Goal: Task Accomplishment & Management: Manage account settings

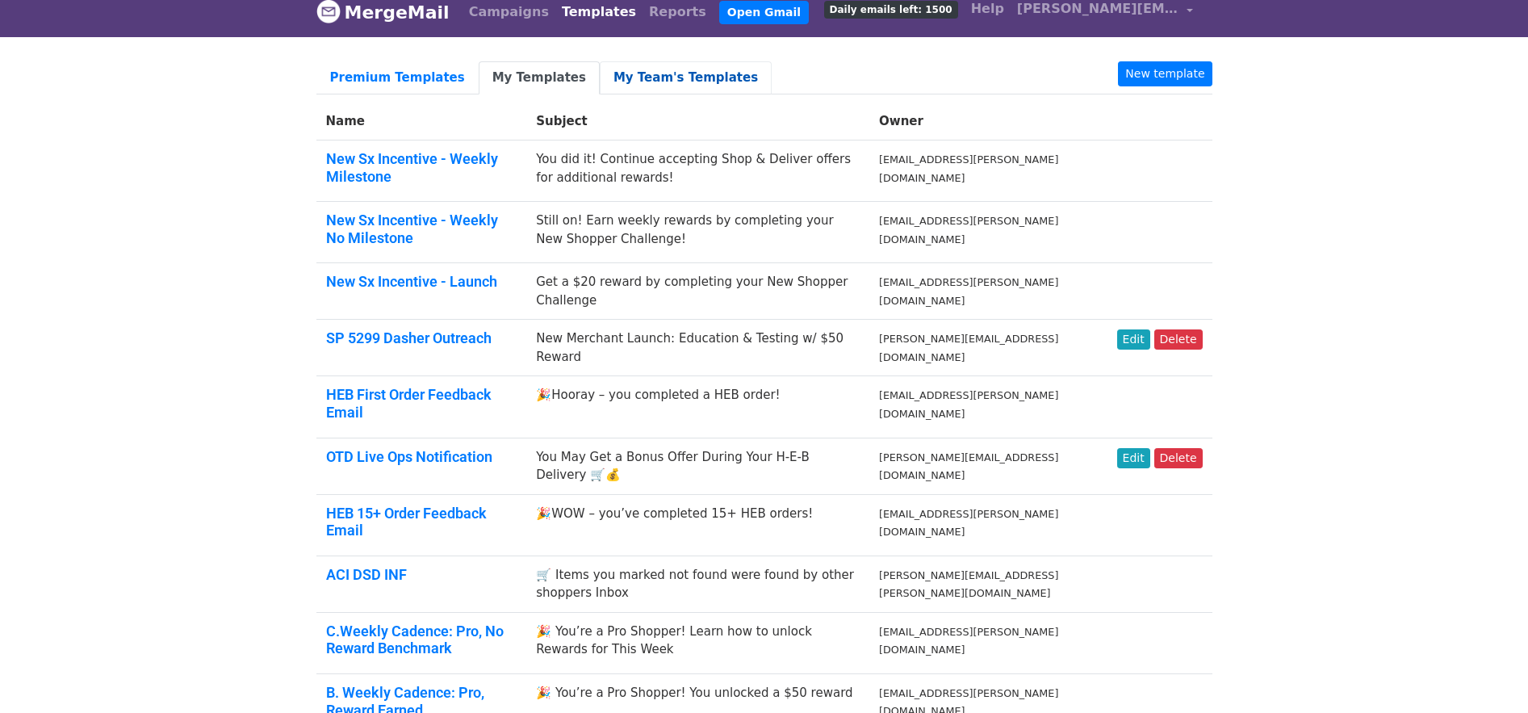
click at [641, 75] on link "My Team's Templates" at bounding box center [686, 77] width 172 height 33
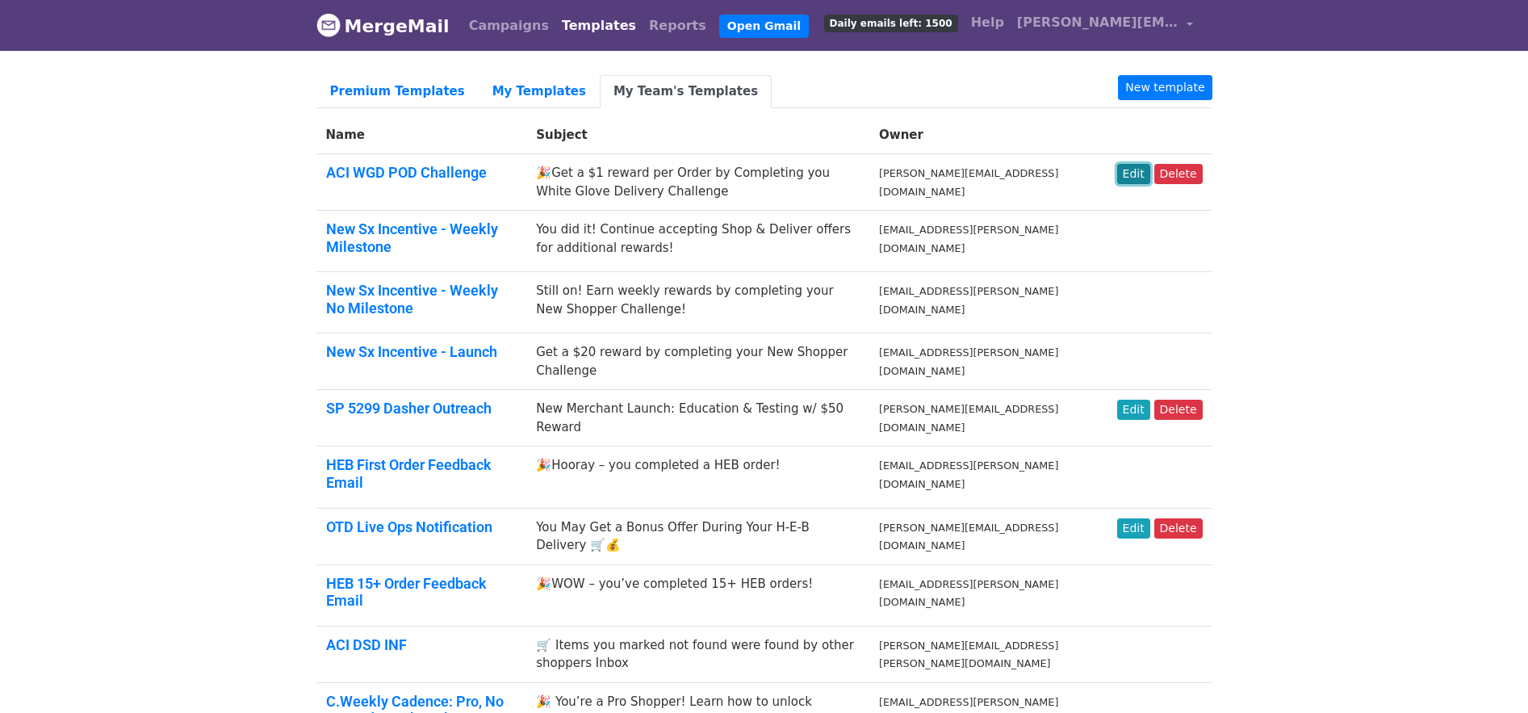
click at [1129, 172] on link "Edit" at bounding box center [1133, 174] width 33 height 20
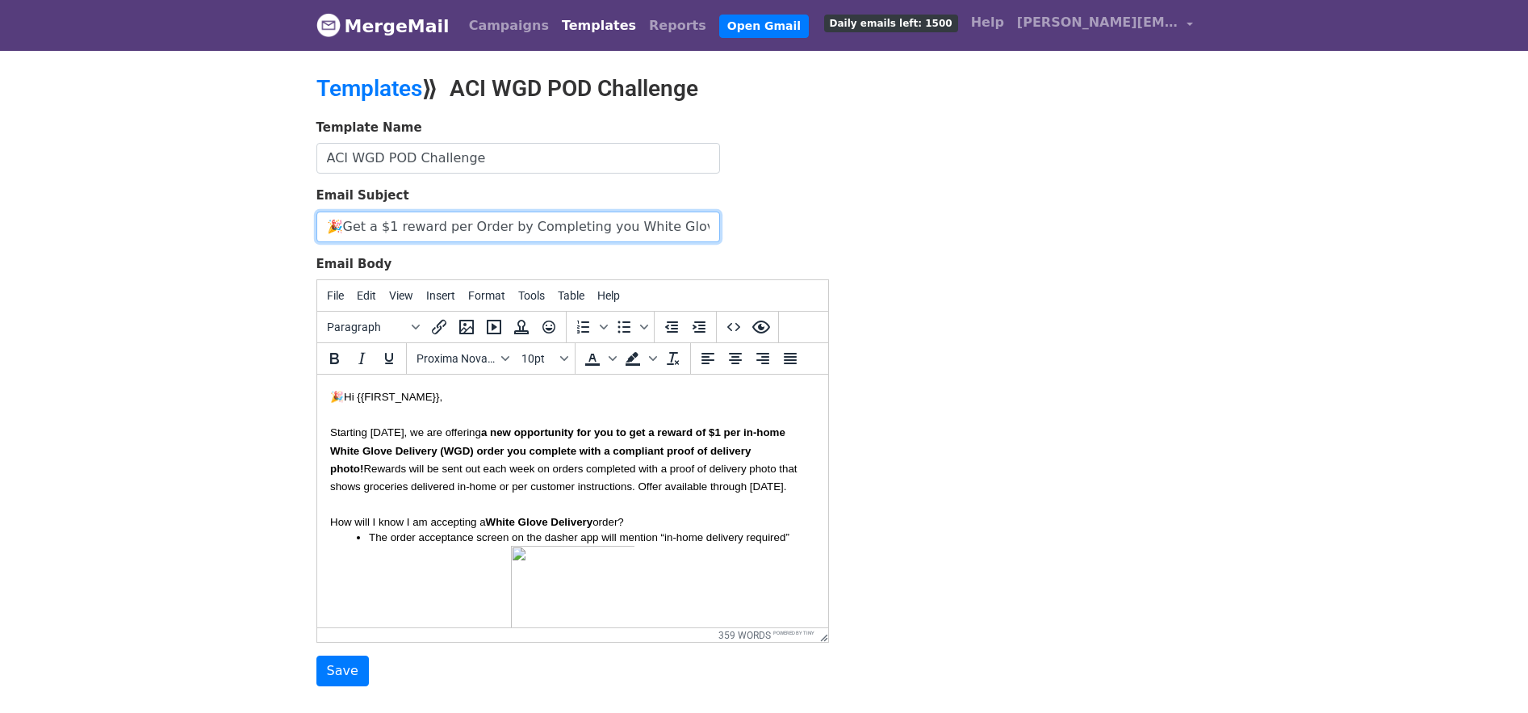
click at [601, 224] on input "🎉Get a $1 reward per Order by Completing you White Glove Delivery Challenge" at bounding box center [518, 227] width 404 height 31
type input "🎉Get a $1 reward per Order by Completing your White Glove Delivery Challenge"
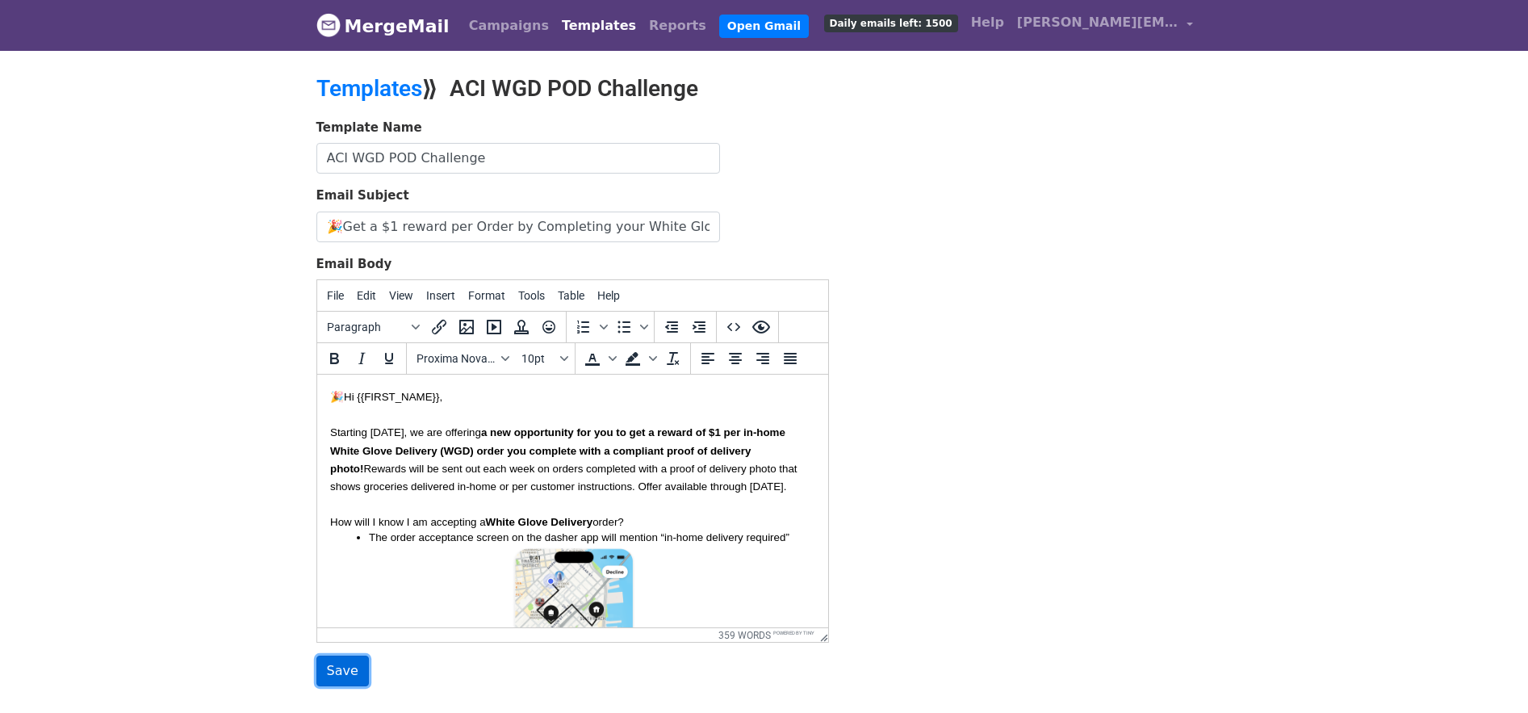
click at [334, 667] on input "Save" at bounding box center [342, 671] width 52 height 31
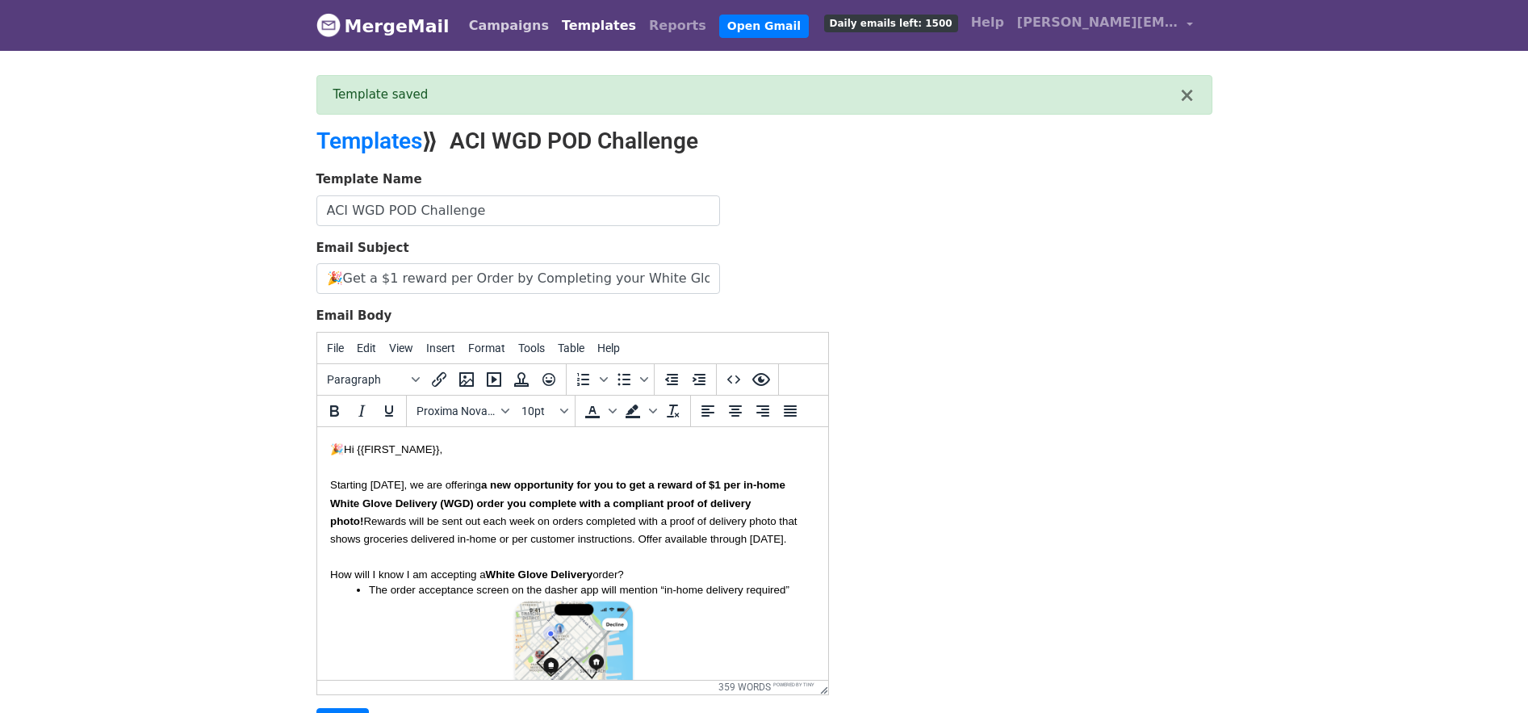
click at [475, 23] on link "Campaigns" at bounding box center [509, 26] width 93 height 32
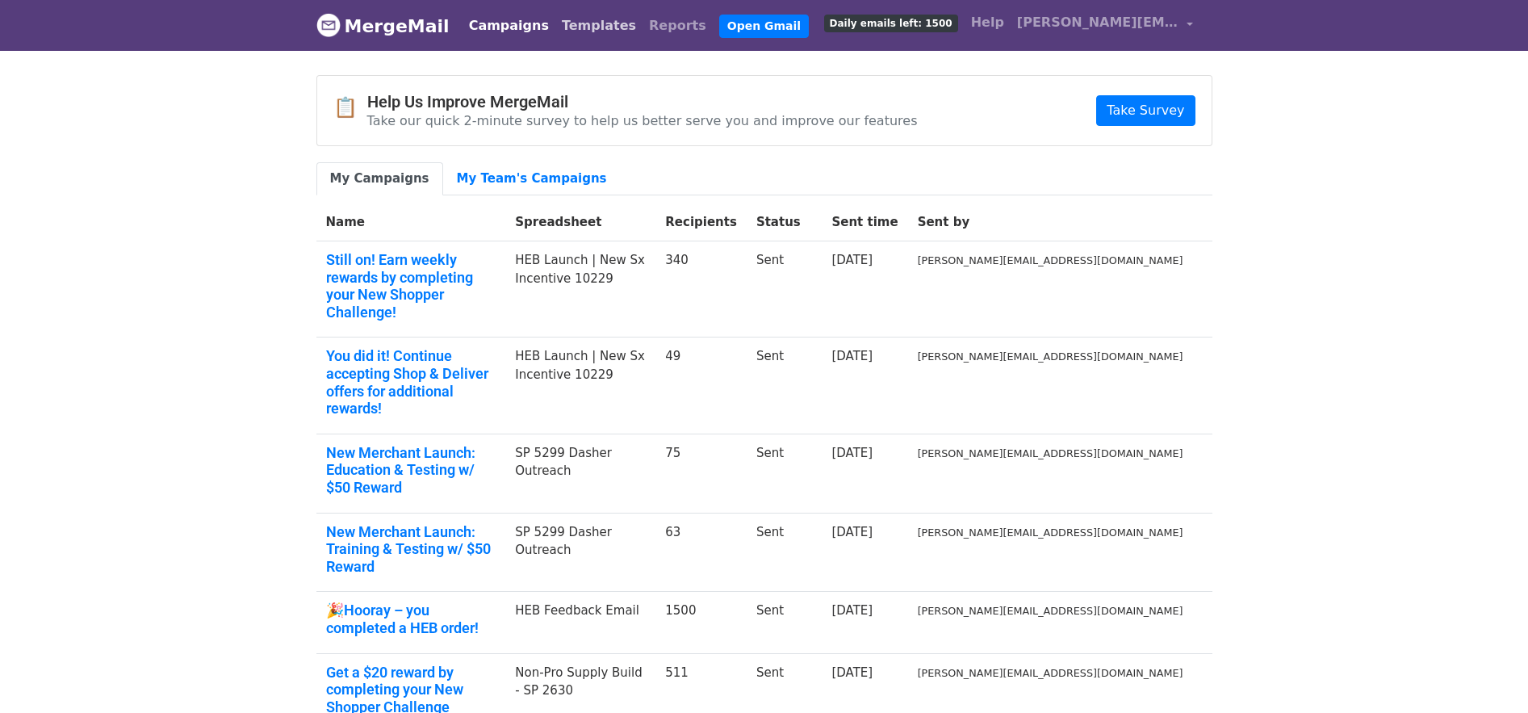
click at [572, 23] on link "Templates" at bounding box center [598, 26] width 87 height 32
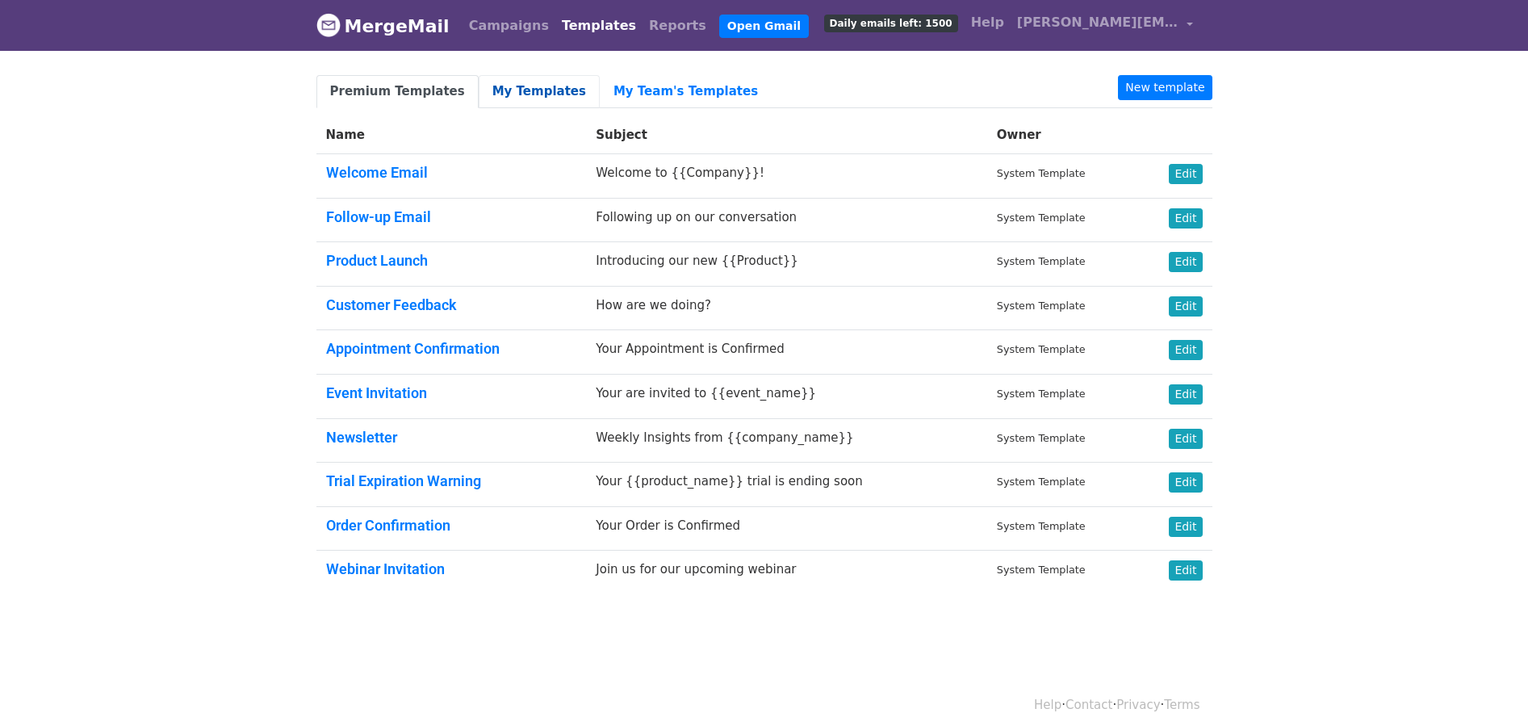
click at [531, 94] on link "My Templates" at bounding box center [539, 91] width 121 height 33
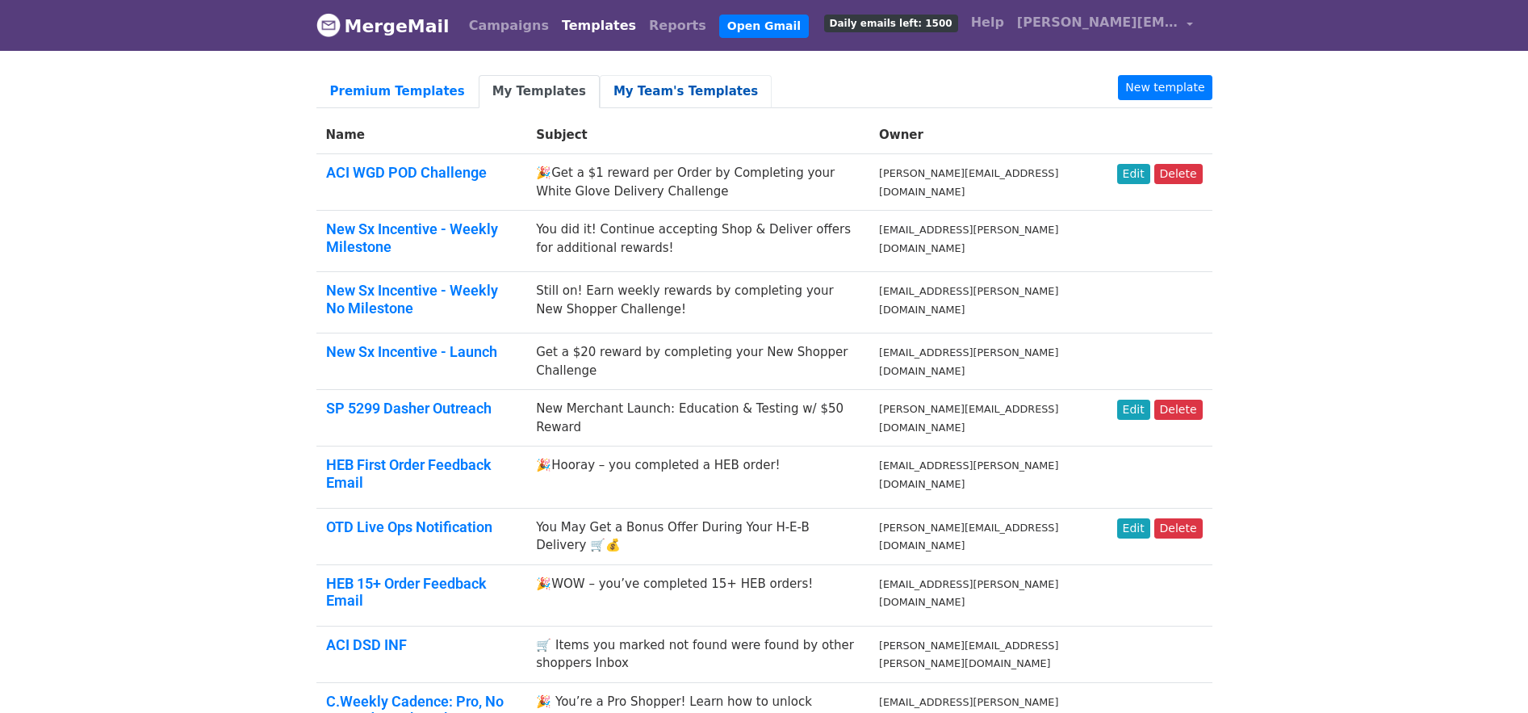
click at [635, 87] on link "My Team's Templates" at bounding box center [686, 91] width 172 height 33
click at [467, 350] on link "New Sx Incentive - Launch" at bounding box center [411, 351] width 171 height 17
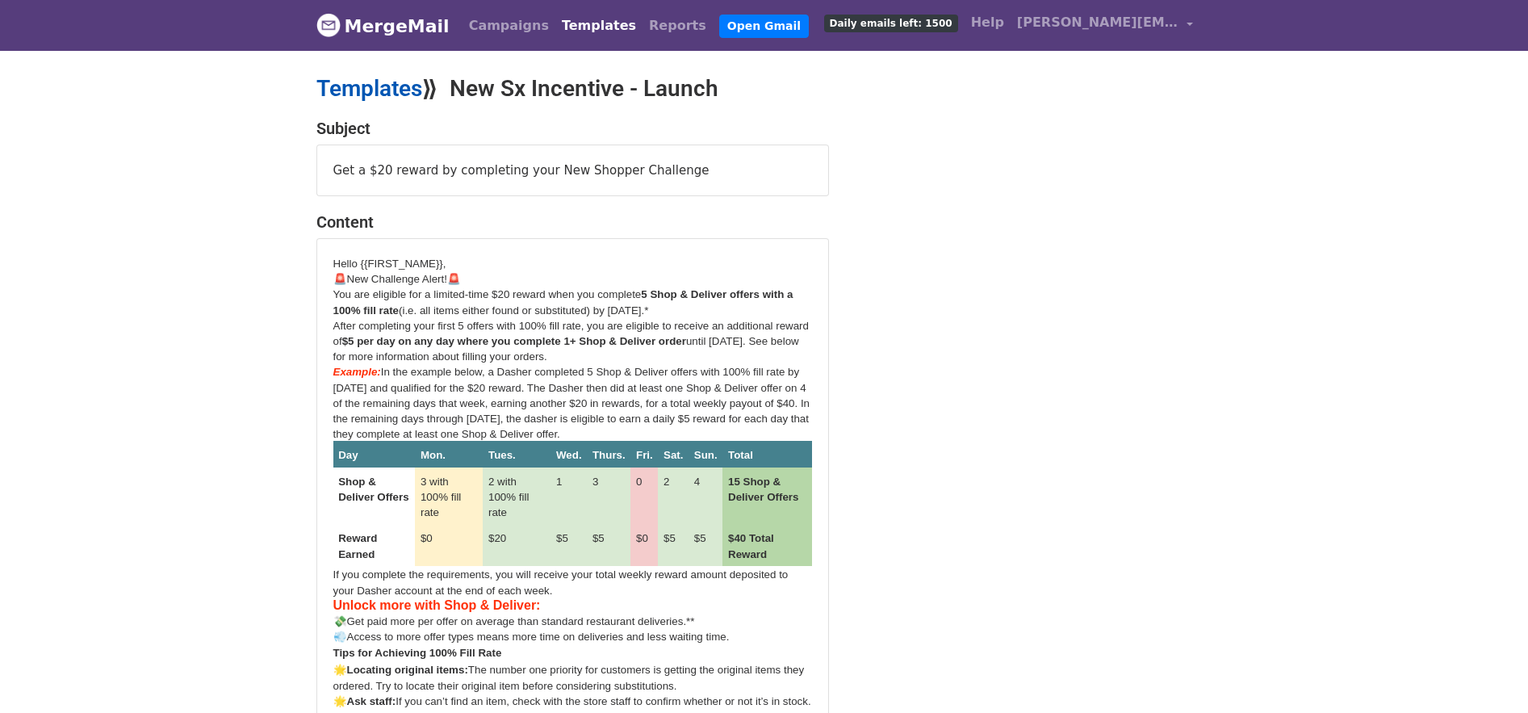
click at [368, 87] on link "Templates" at bounding box center [369, 88] width 106 height 27
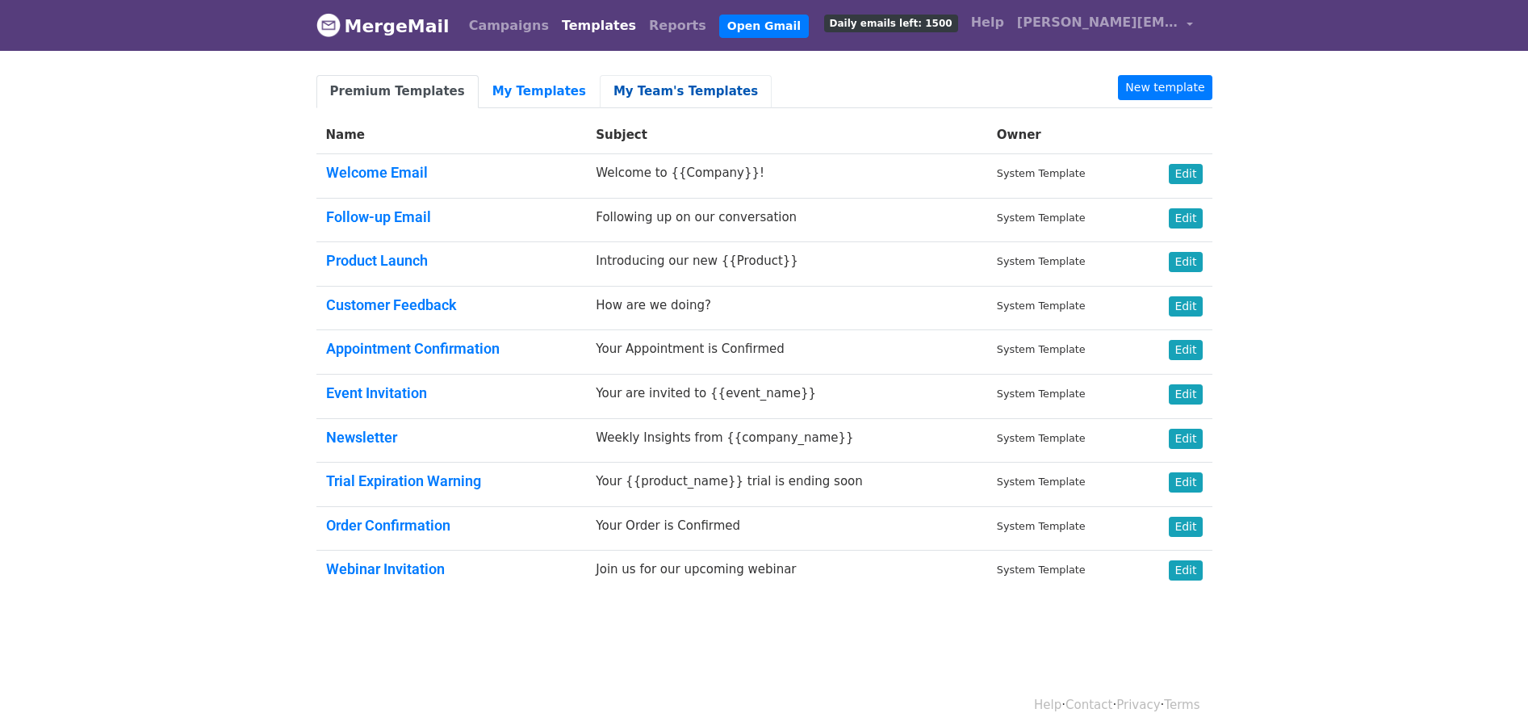
click at [623, 96] on link "My Team's Templates" at bounding box center [686, 91] width 172 height 33
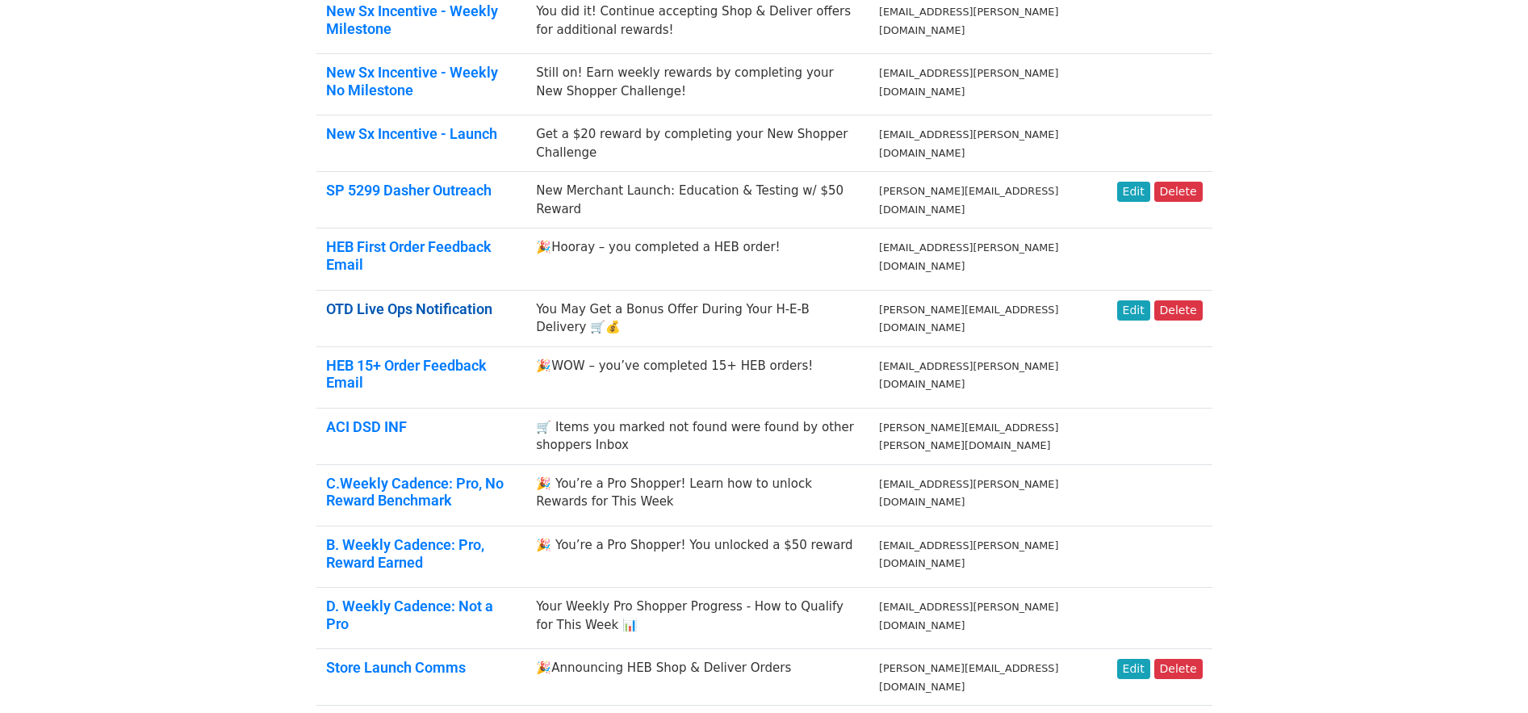
scroll to position [136, 0]
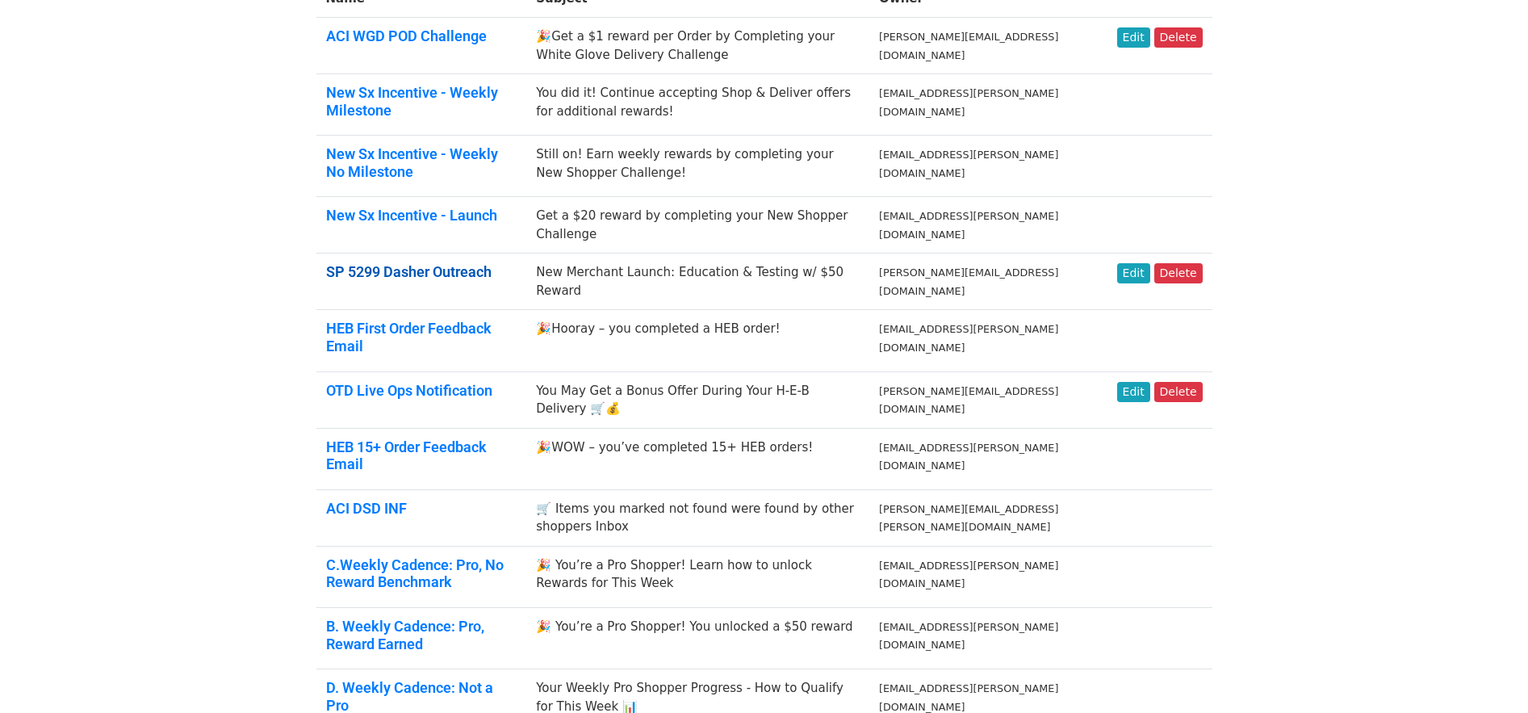
click at [430, 267] on link "SP 5299 Dasher Outreach" at bounding box center [408, 271] width 165 height 17
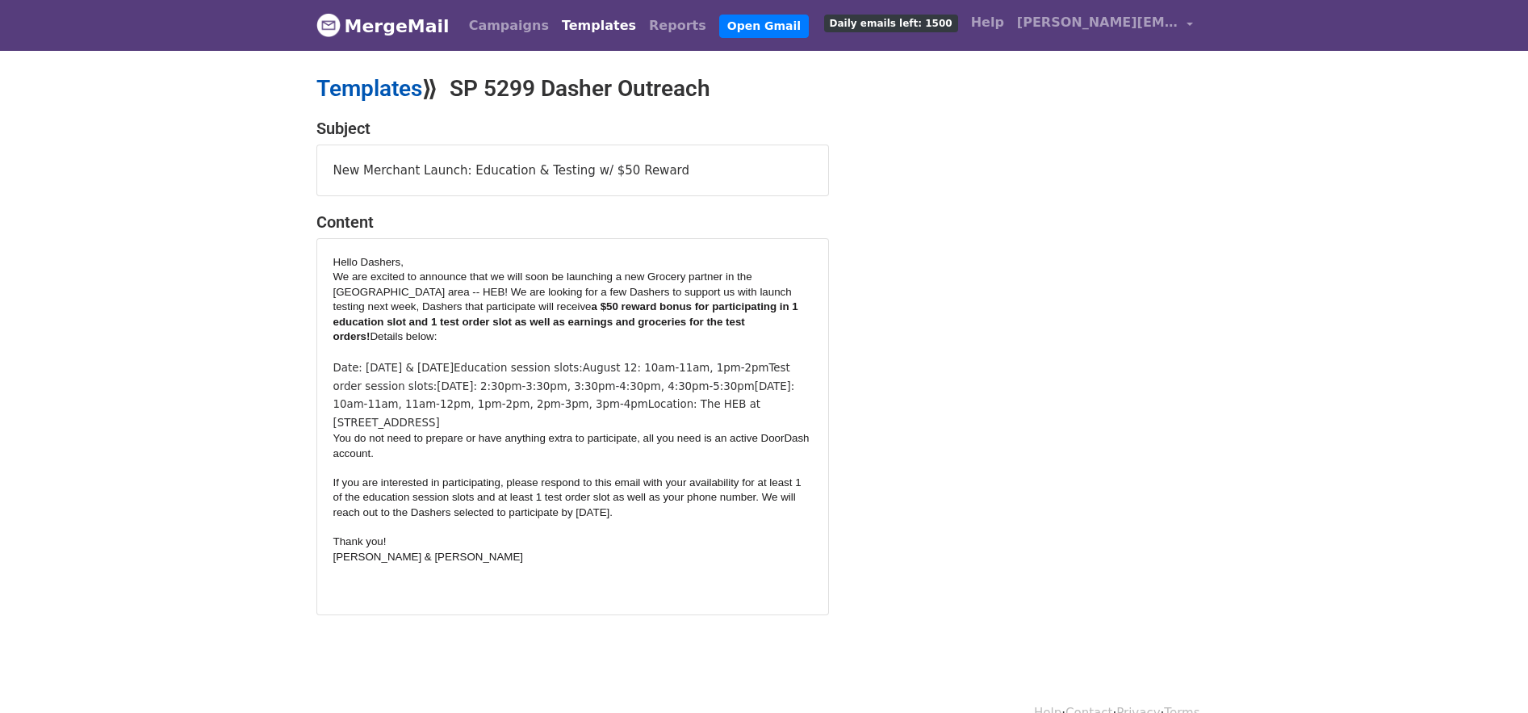
click at [369, 87] on link "Templates" at bounding box center [369, 88] width 106 height 27
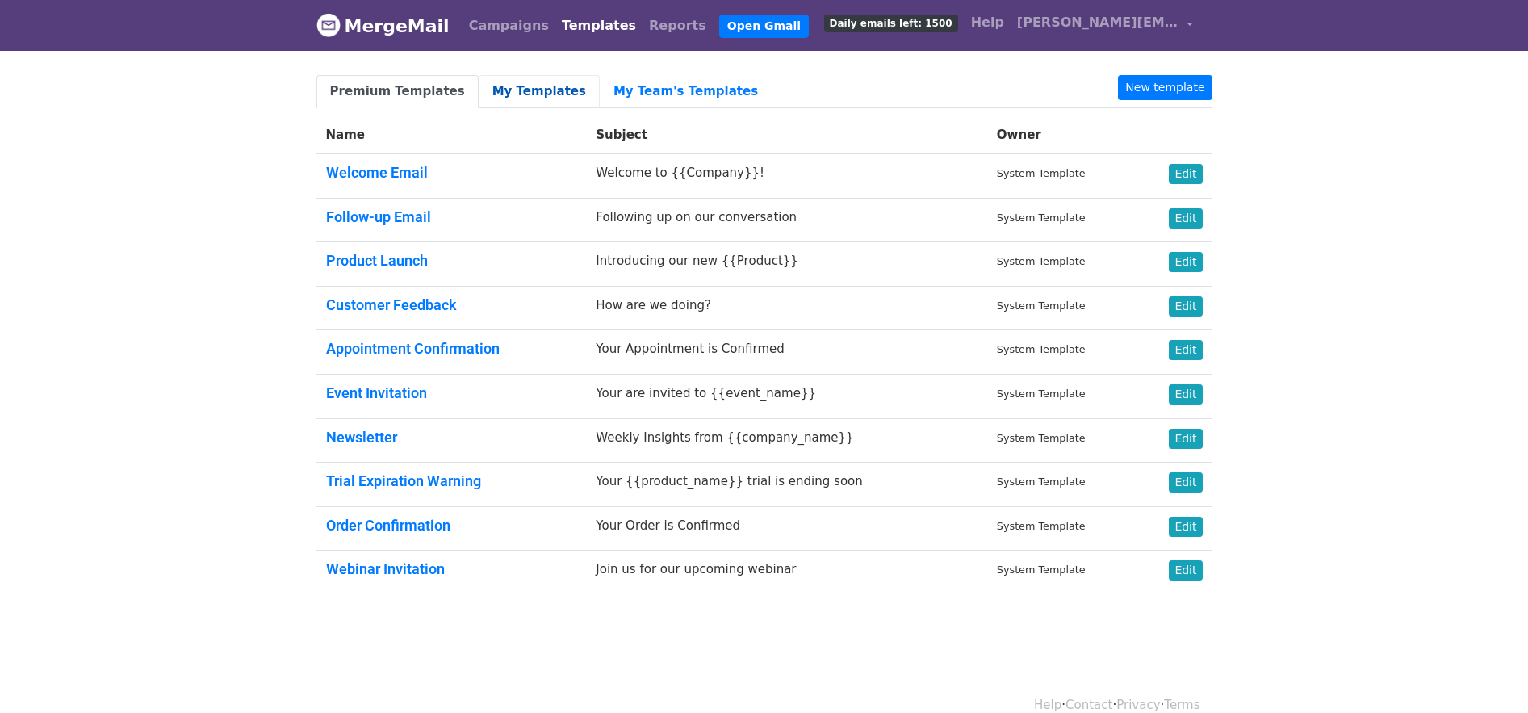
click at [522, 89] on link "My Templates" at bounding box center [539, 91] width 121 height 33
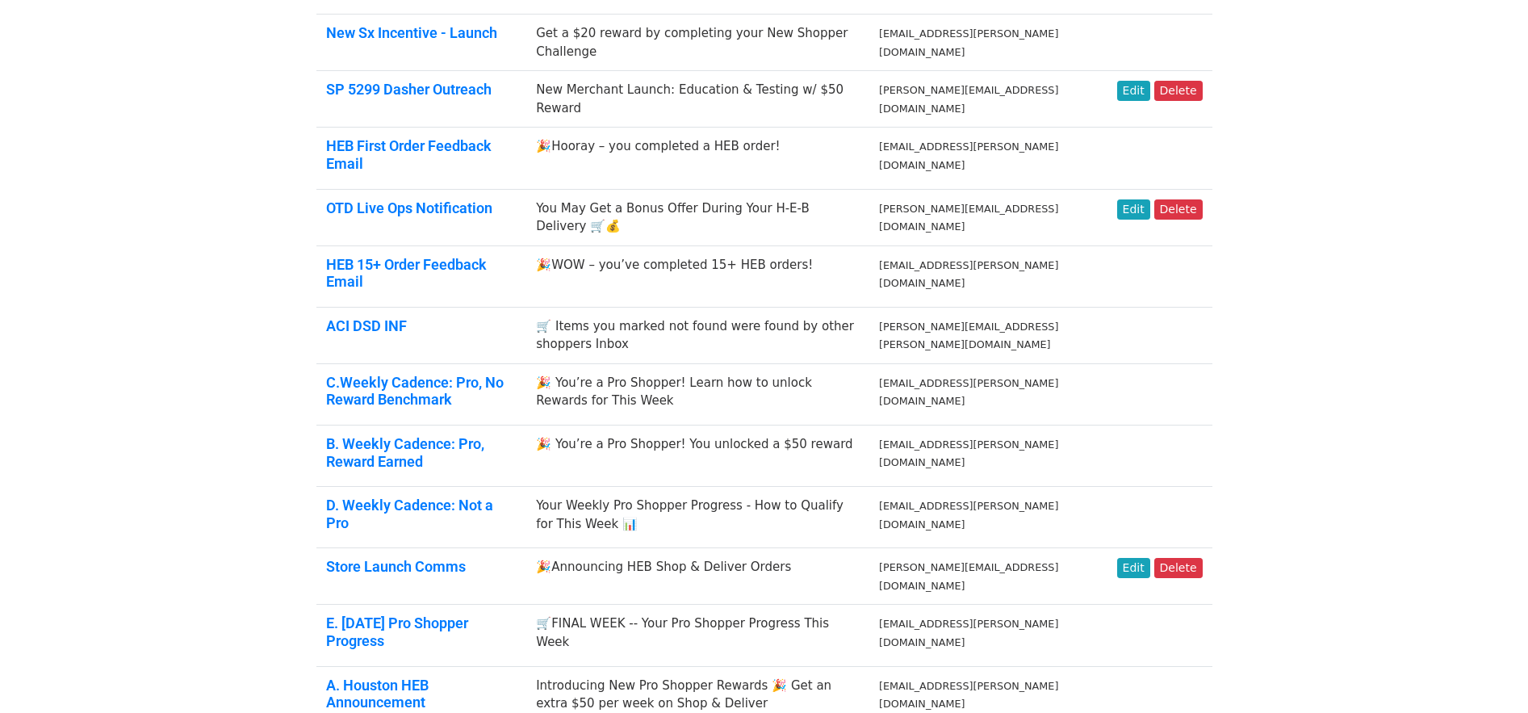
scroll to position [332, 0]
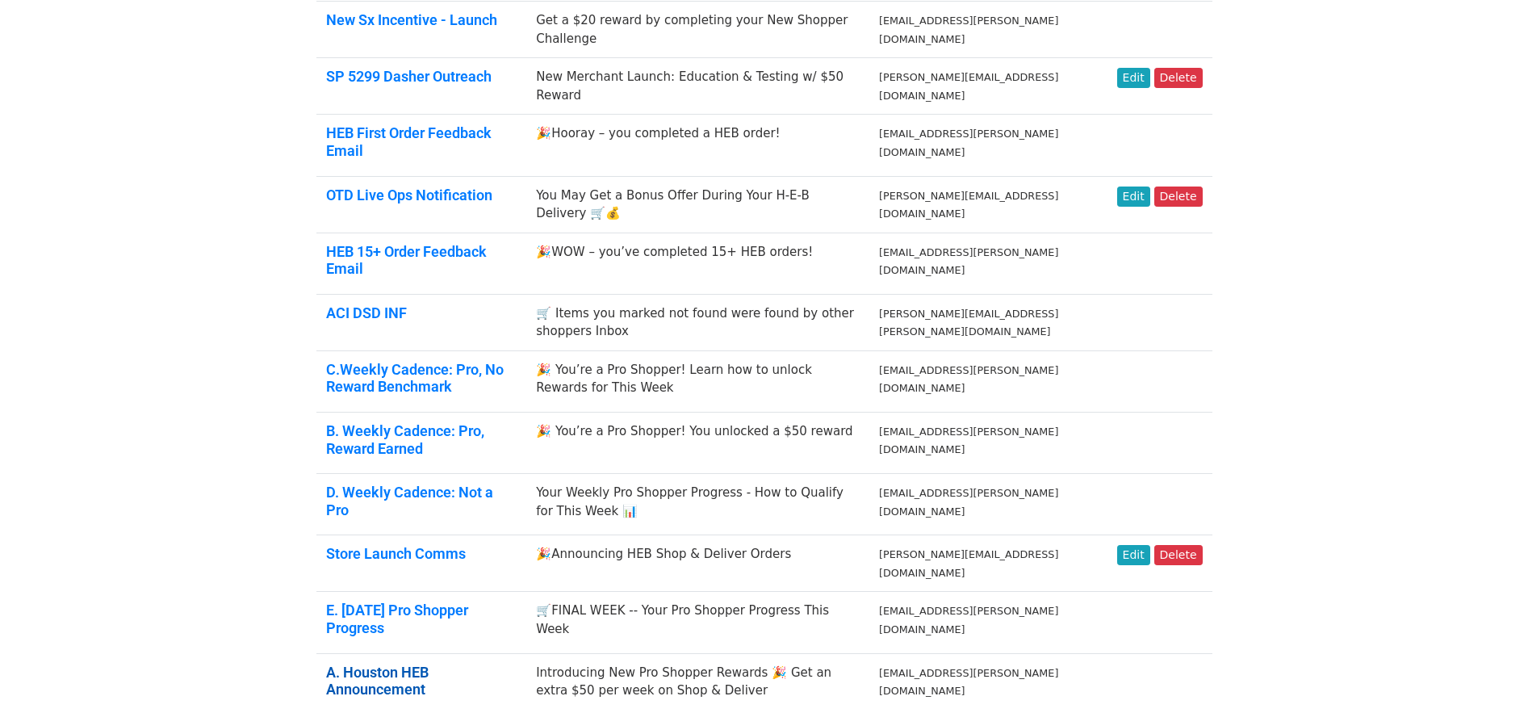
click at [429, 664] on link "A. Houston HEB Announcement" at bounding box center [377, 681] width 103 height 35
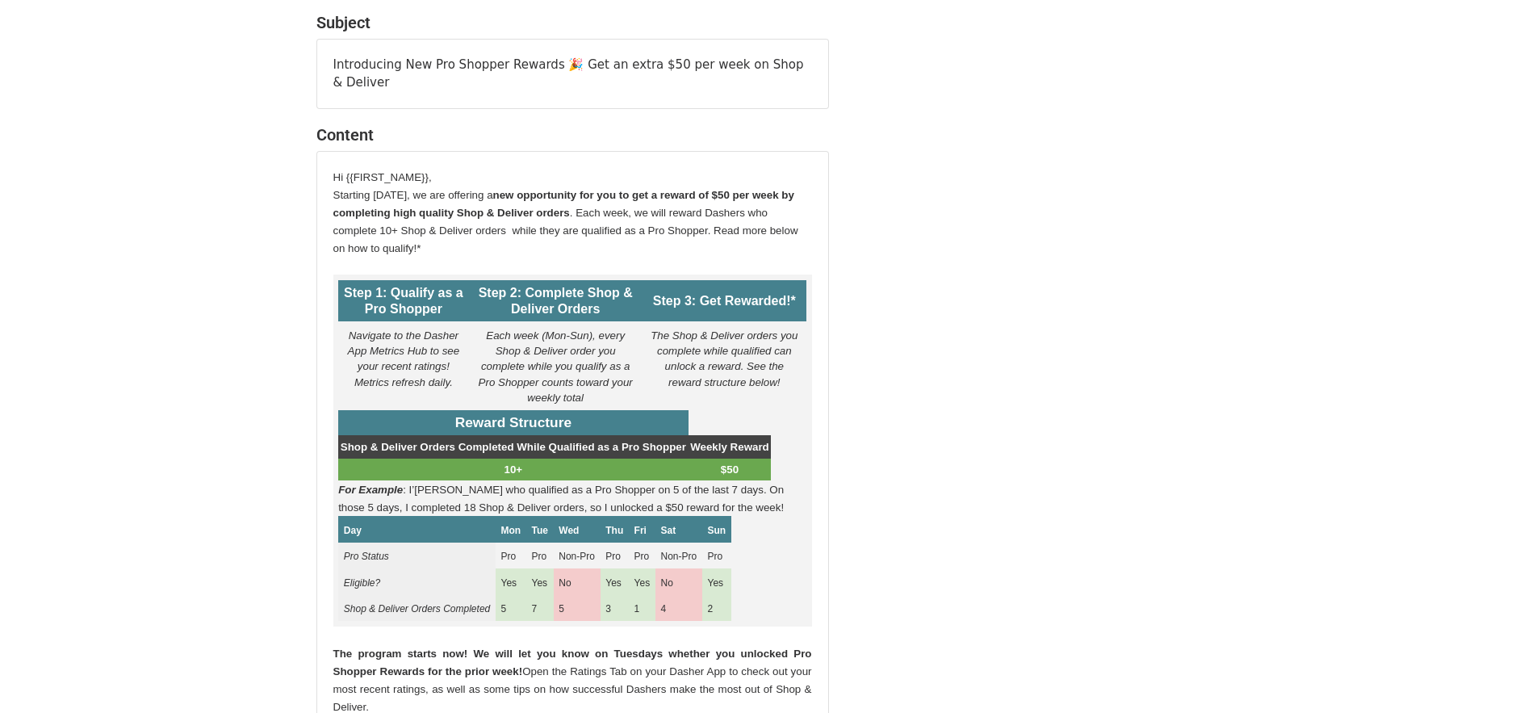
scroll to position [92, 0]
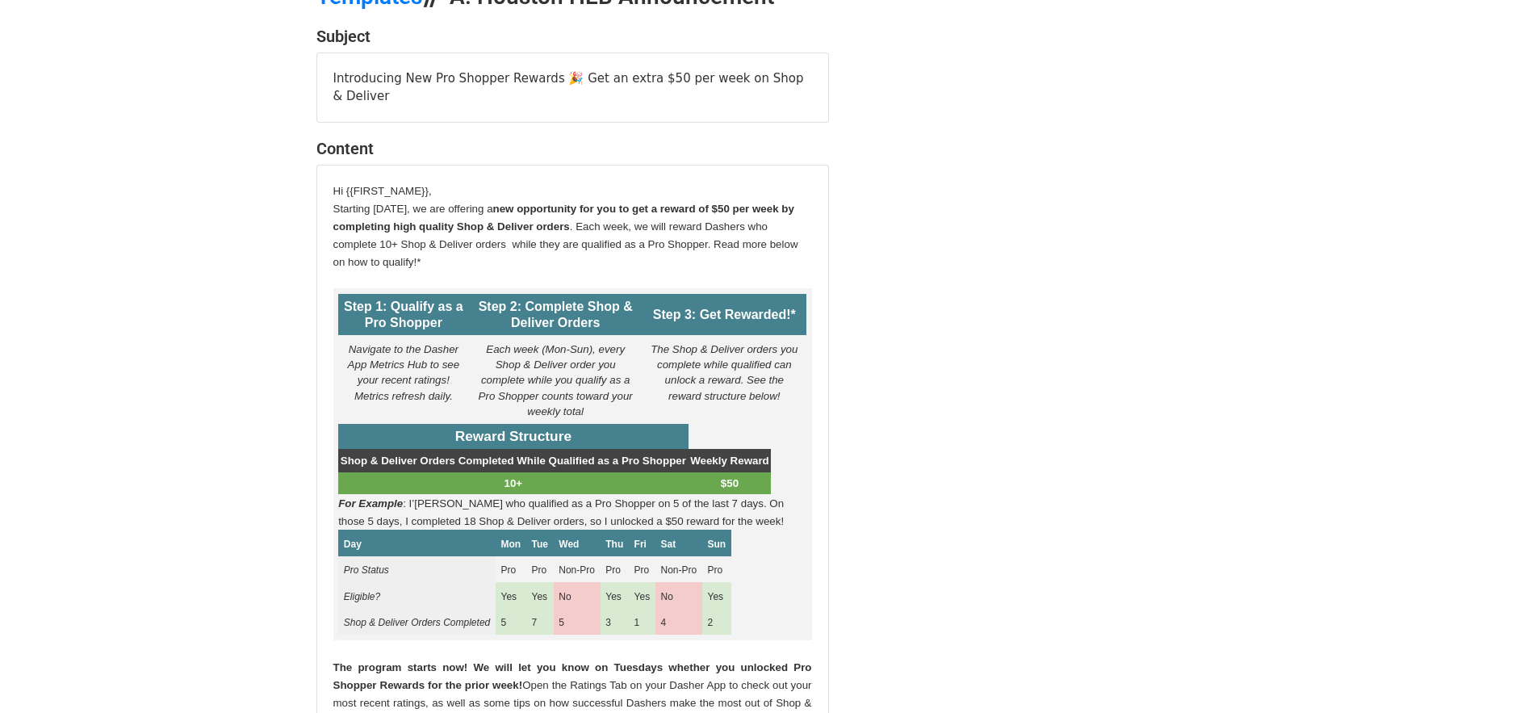
click at [538, 451] on p "Shop & Deliver Orders Completed While Qualified as a Pro Shopper" at bounding box center [514, 460] width 346 height 18
click at [497, 431] on span "Reward Structure" at bounding box center [513, 436] width 116 height 16
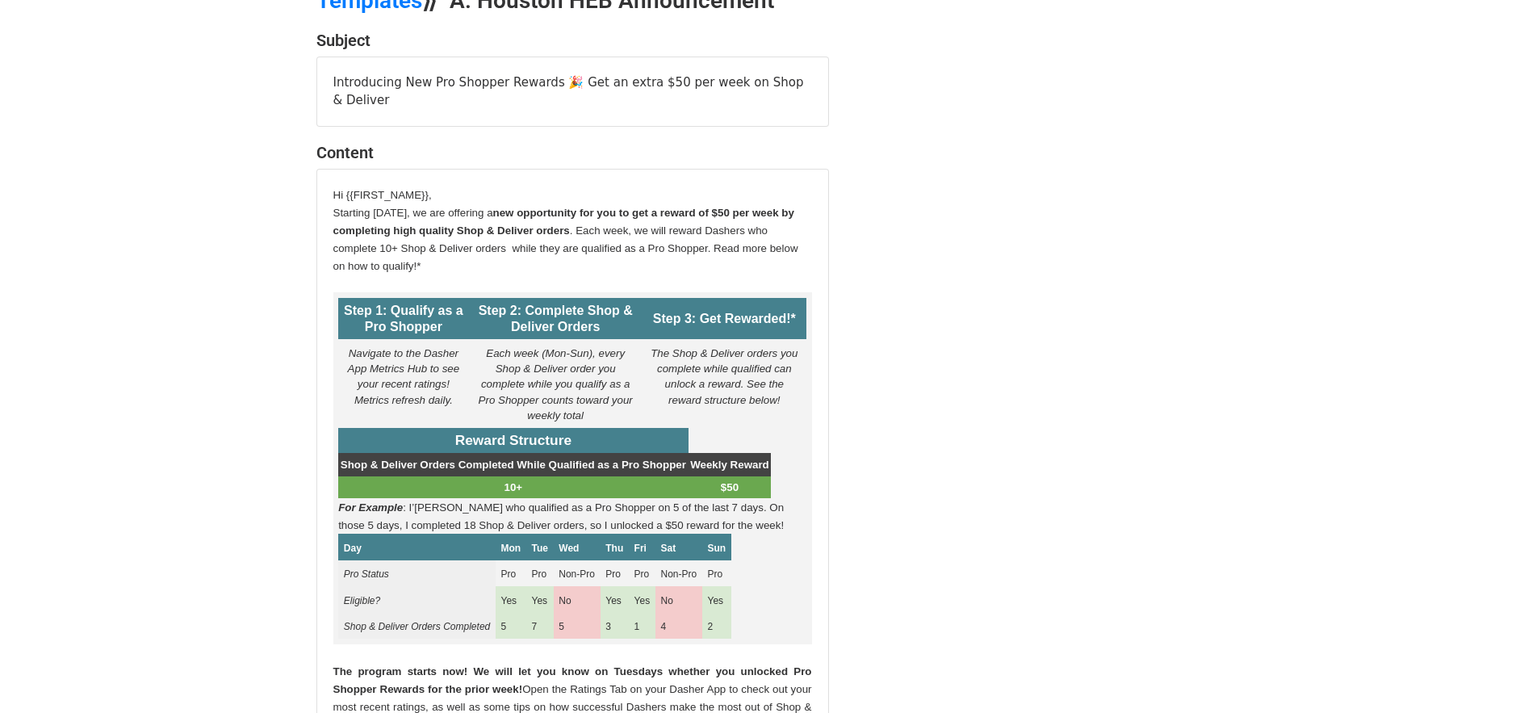
scroll to position [174, 0]
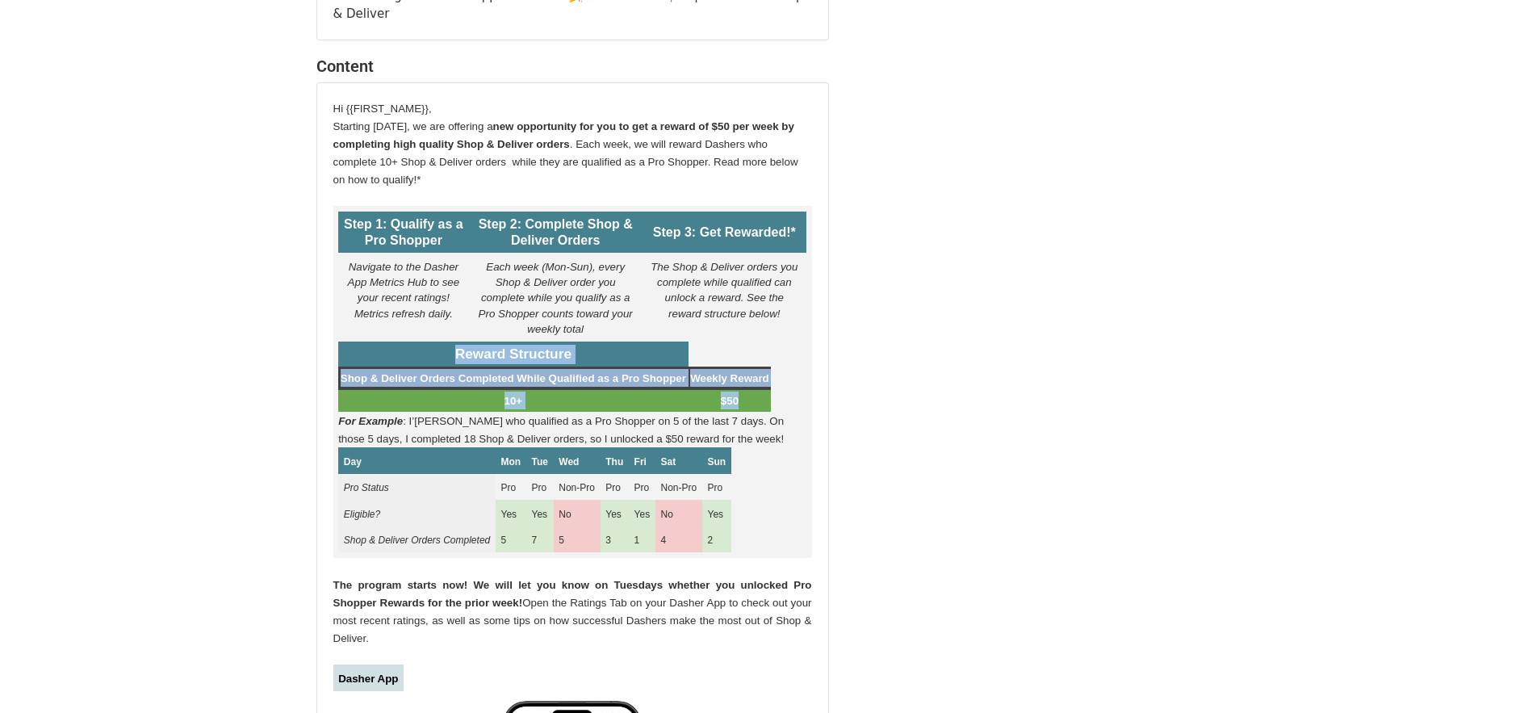
drag, startPoint x: 451, startPoint y: 351, endPoint x: 754, endPoint y: 410, distance: 308.4
click at [754, 410] on tbody "Reward Structure Shop & Deliver Orders Completed While Qualified as a Pro Shopp…" at bounding box center [554, 376] width 433 height 70
copy tbody "Reward Structure Shop & Deliver Orders Completed While Qualified as a Pro Shopp…"
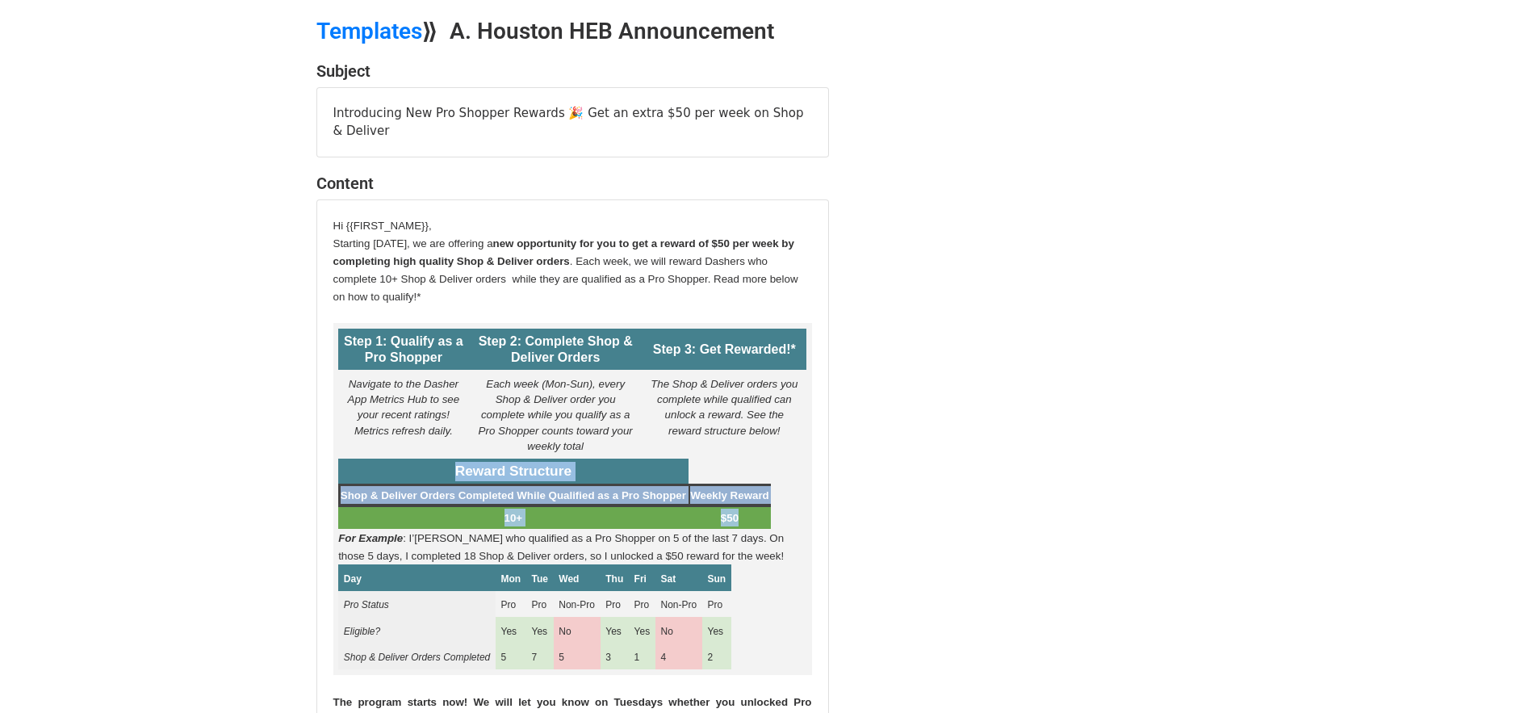
scroll to position [0, 0]
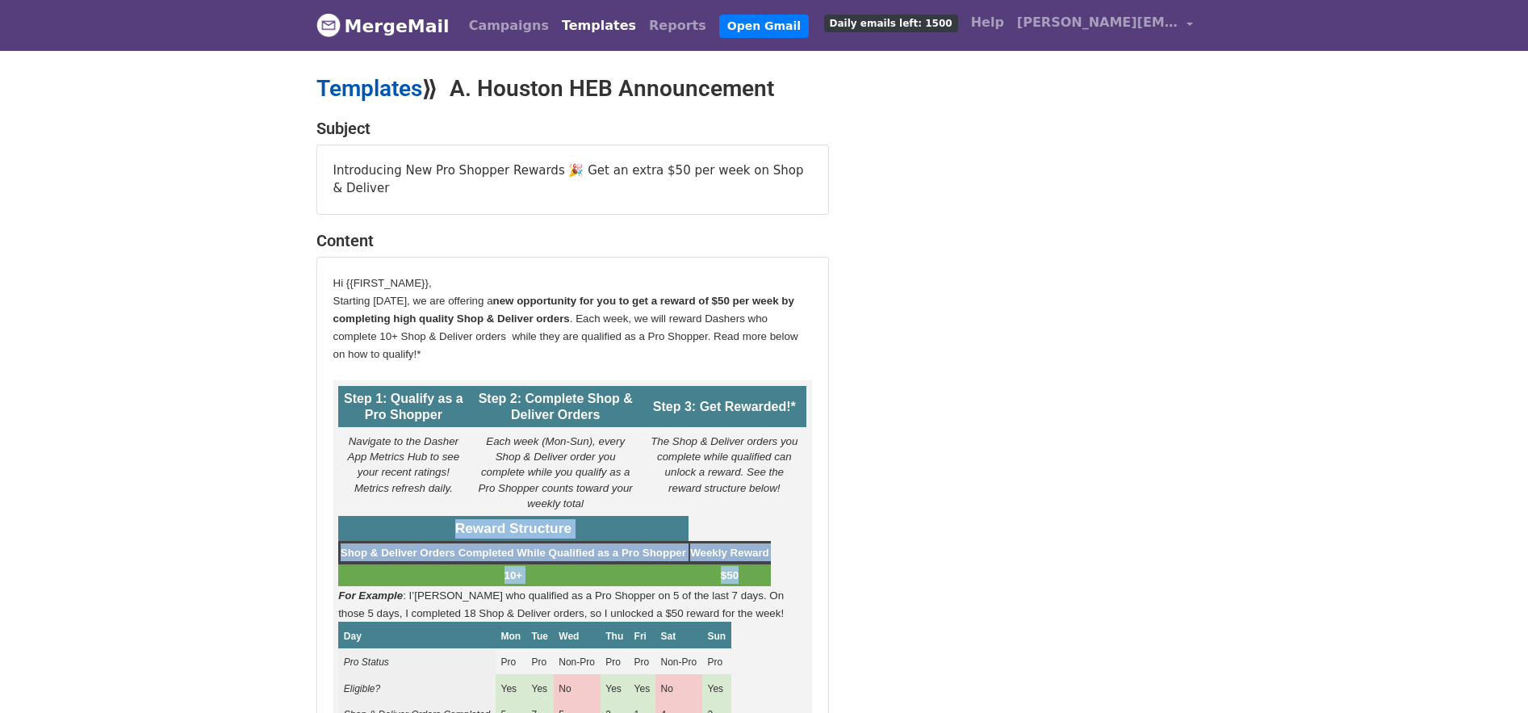
click at [380, 85] on link "Templates" at bounding box center [369, 88] width 106 height 27
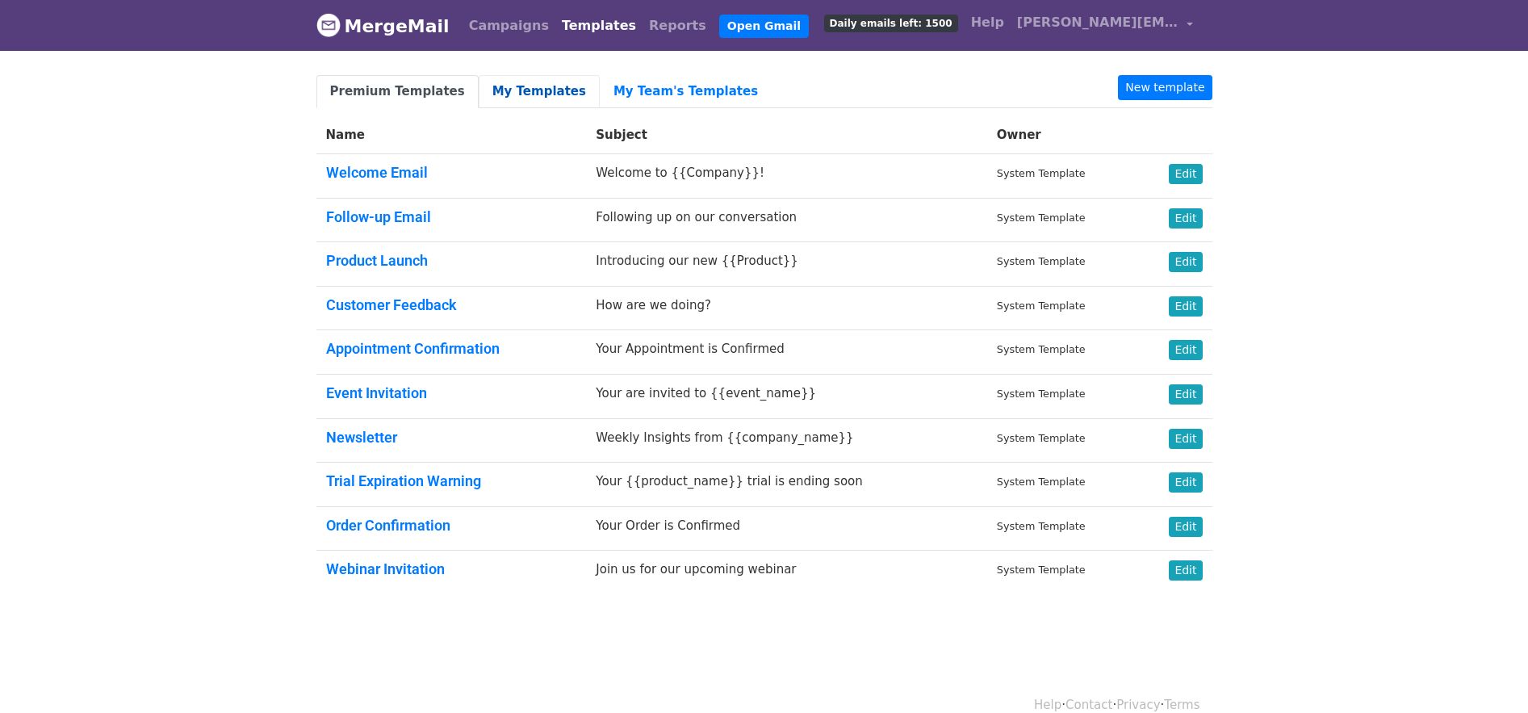
click at [517, 88] on link "My Templates" at bounding box center [539, 91] width 121 height 33
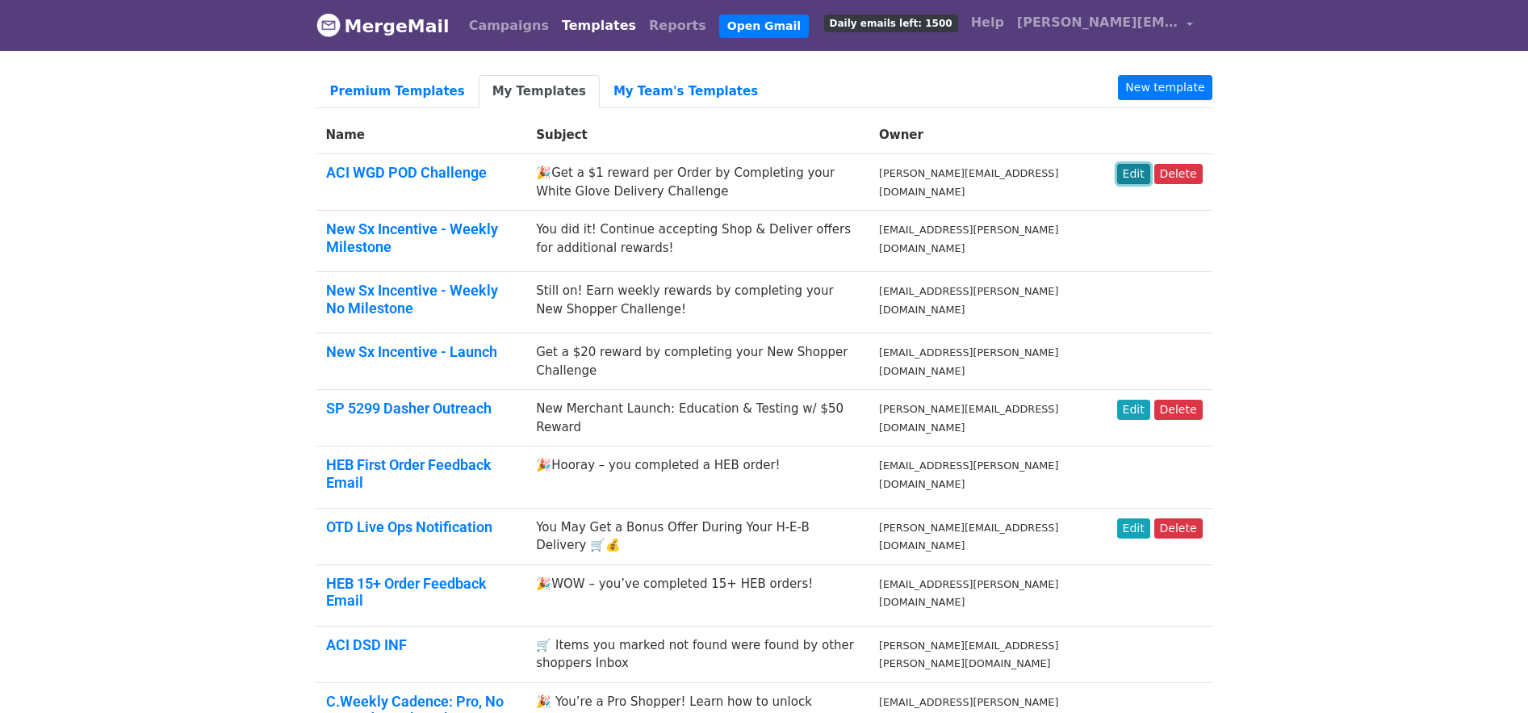
click at [1129, 170] on link "Edit" at bounding box center [1133, 174] width 33 height 20
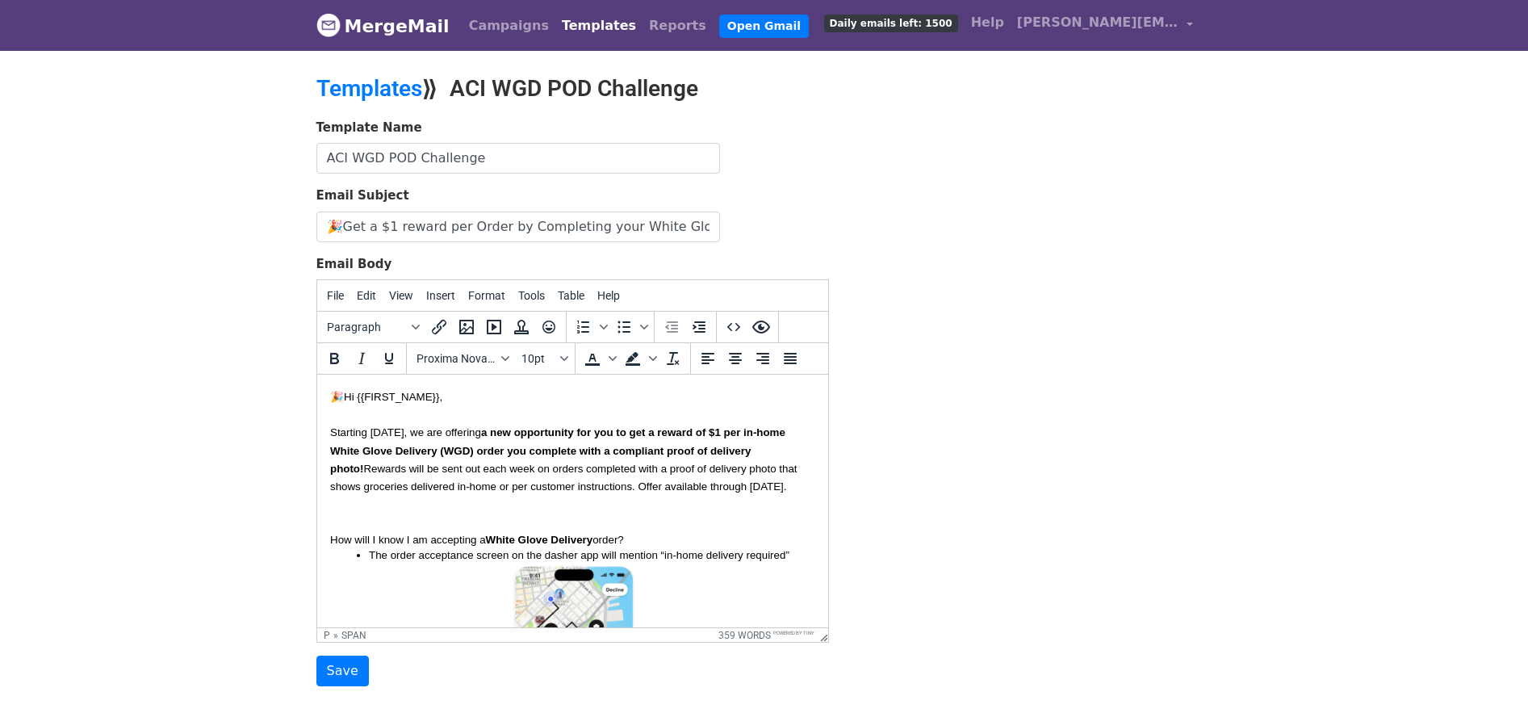
paste body
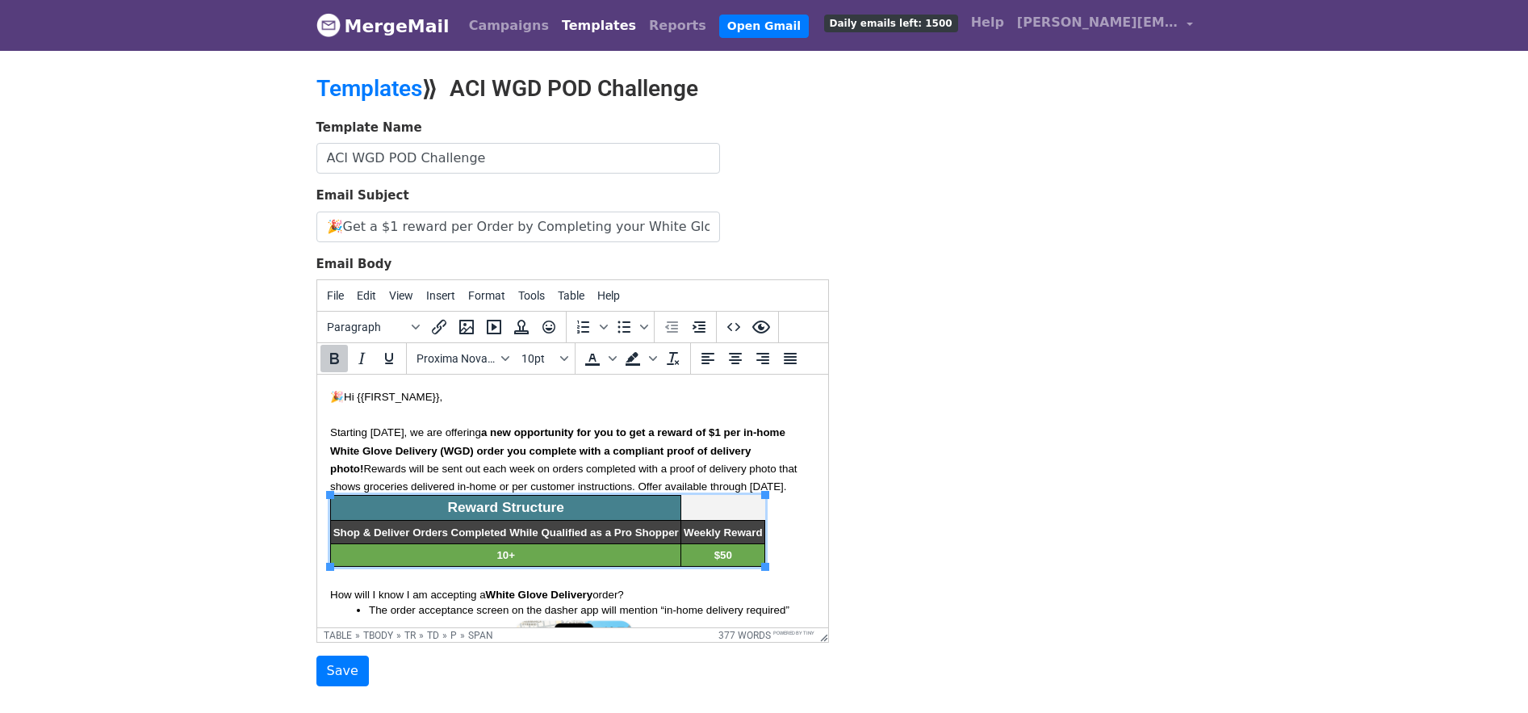
click at [703, 539] on p "Weekly Reward" at bounding box center [722, 532] width 79 height 18
click at [714, 514] on table "Reward Structure Shop & Deliver Orders Completed While Qualified as a Pro Shopp…" at bounding box center [546, 531] width 435 height 72
drag, startPoint x: 664, startPoint y: 505, endPoint x: 722, endPoint y: 505, distance: 58.1
click at [722, 505] on table "Reward Structure Shop & Deliver Orders Completed While Qualified as a Pro Shopp…" at bounding box center [546, 531] width 435 height 72
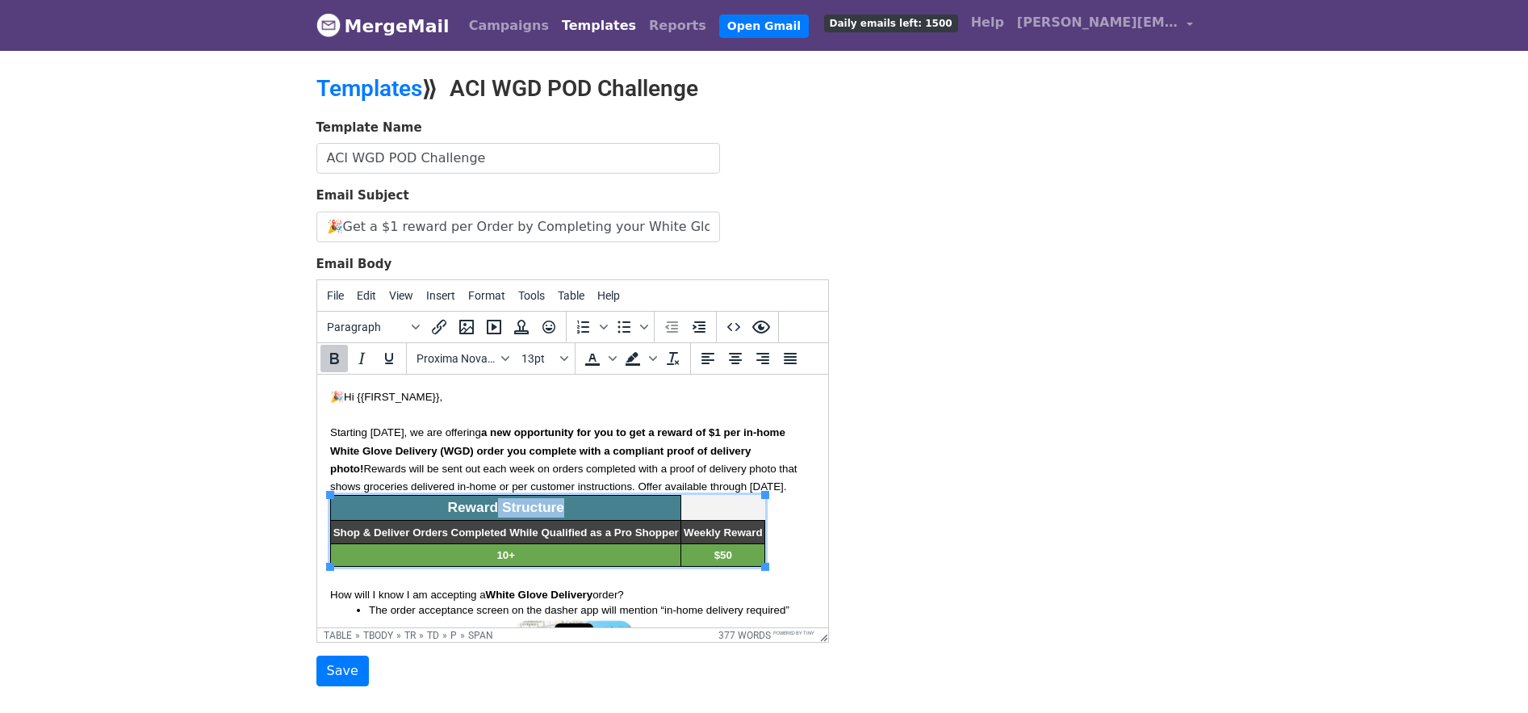
drag, startPoint x: 494, startPoint y: 506, endPoint x: 757, endPoint y: 513, distance: 263.3
click at [757, 513] on table "Reward Structure Shop & Deliver Orders Completed While Qualified as a Pro Shopp…" at bounding box center [546, 531] width 435 height 72
click at [547, 508] on span "Reward Structure" at bounding box center [504, 507] width 116 height 16
drag, startPoint x: 488, startPoint y: 509, endPoint x: 755, endPoint y: 519, distance: 267.4
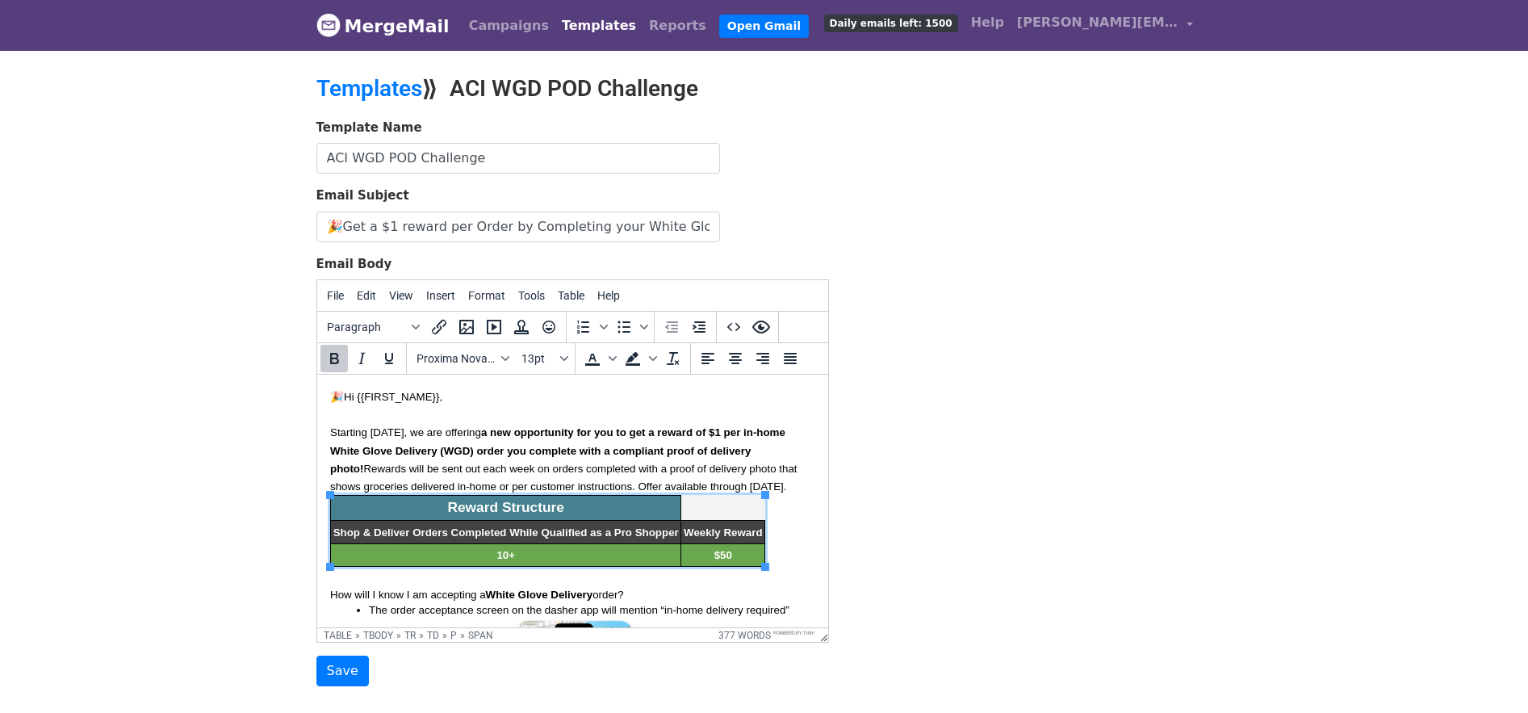
drag, startPoint x: 629, startPoint y: 538, endPoint x: 639, endPoint y: 538, distance: 9.7
click at [630, 538] on span "Shop & Deliver Orders Completed While Qualified as a Pro Shopper" at bounding box center [506, 532] width 346 height 12
click at [676, 531] on span "Shop & Deliver Orders Completed While Qualified as a Pro Shopper" at bounding box center [506, 532] width 346 height 12
drag, startPoint x: 677, startPoint y: 532, endPoint x: 491, endPoint y: 531, distance: 186.5
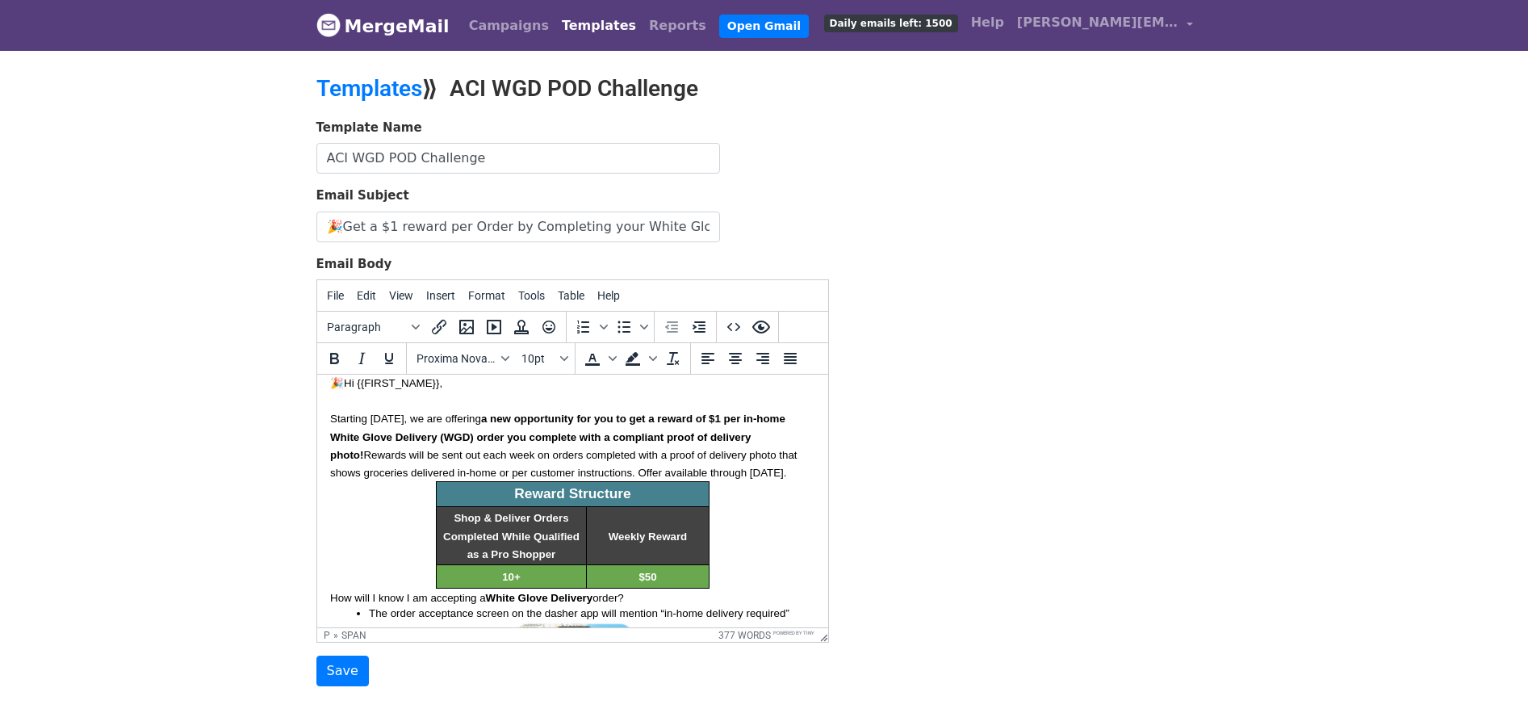
scroll to position [27, 0]
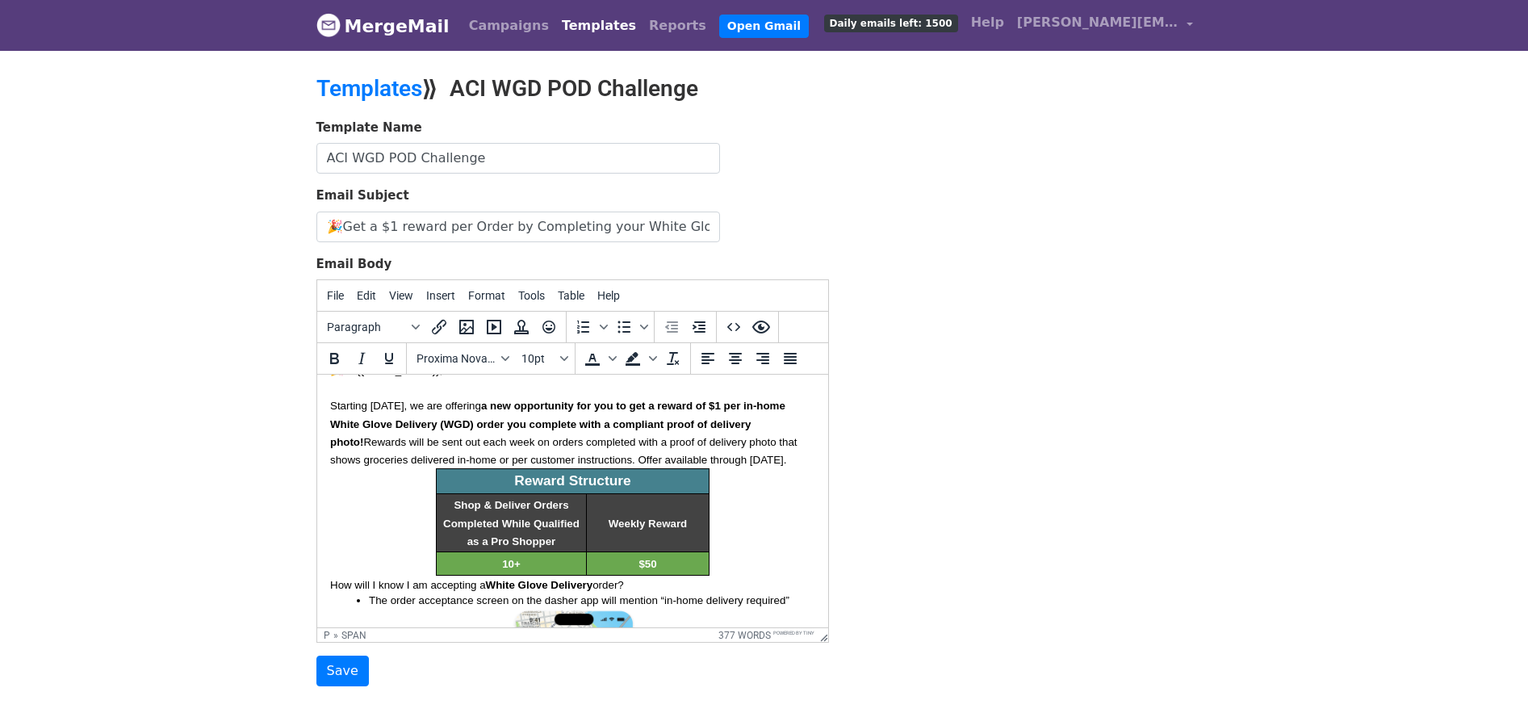
click at [797, 462] on p "Starting today, we are offering a new opportunity for you to get a reward of $1…" at bounding box center [571, 431] width 485 height 71
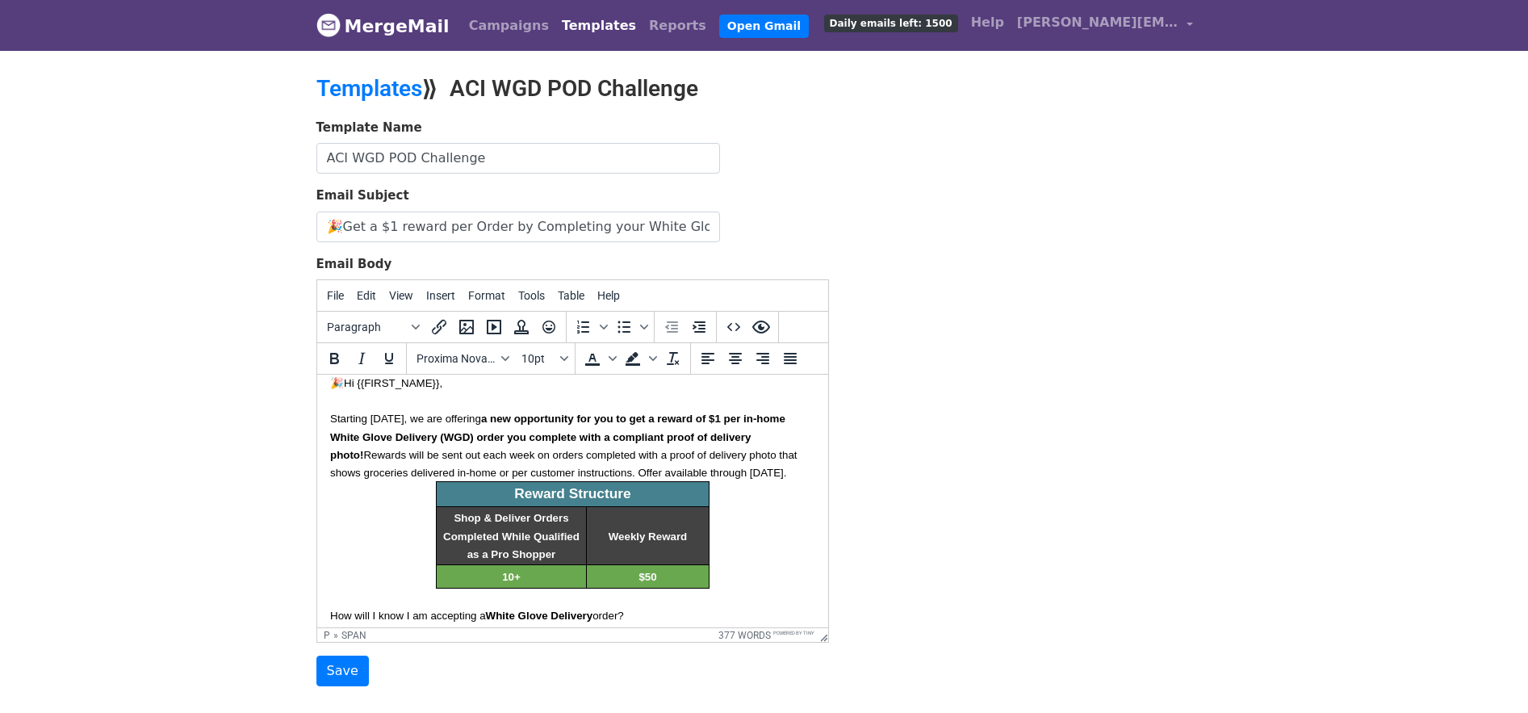
scroll to position [0, 0]
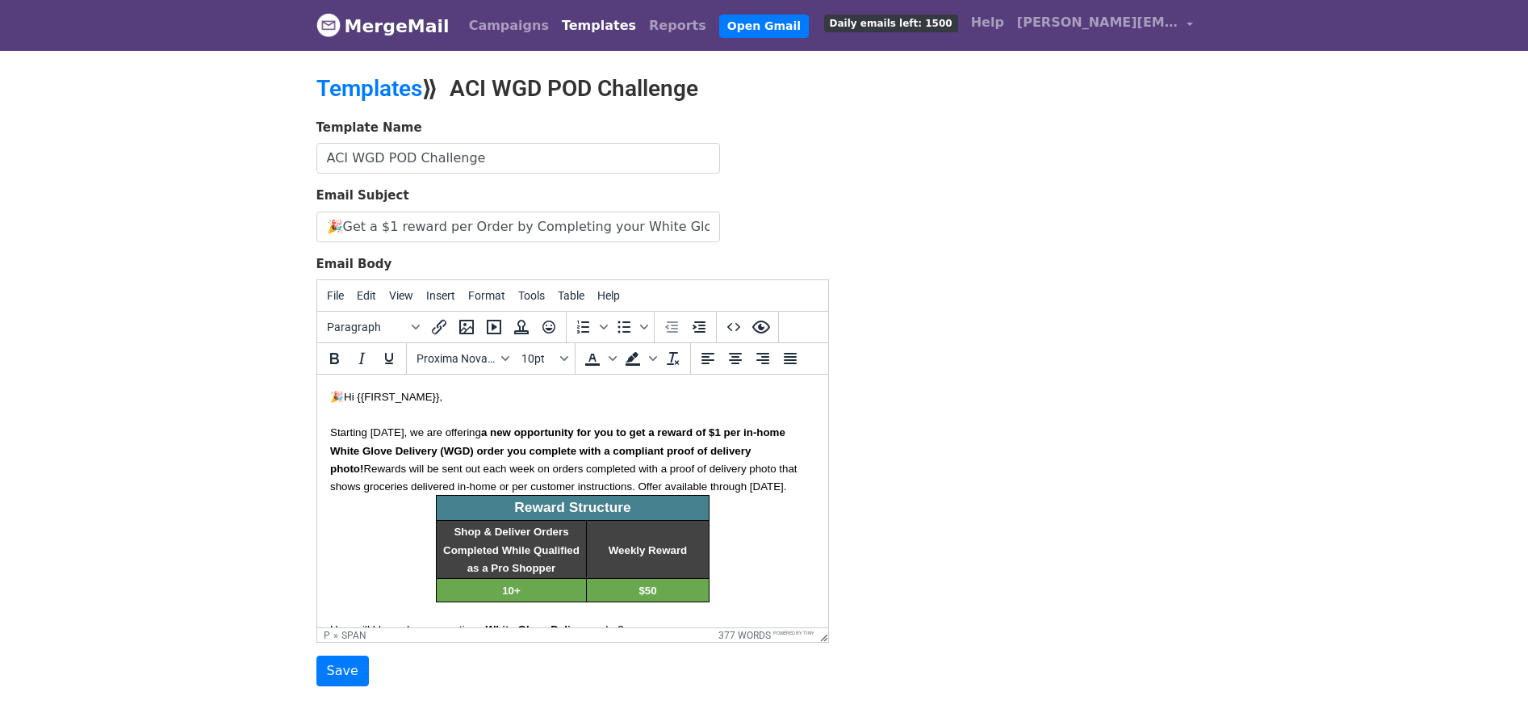
click at [562, 501] on span "Reward Structure" at bounding box center [571, 507] width 116 height 16
click at [516, 589] on p "10+" at bounding box center [510, 590] width 145 height 18
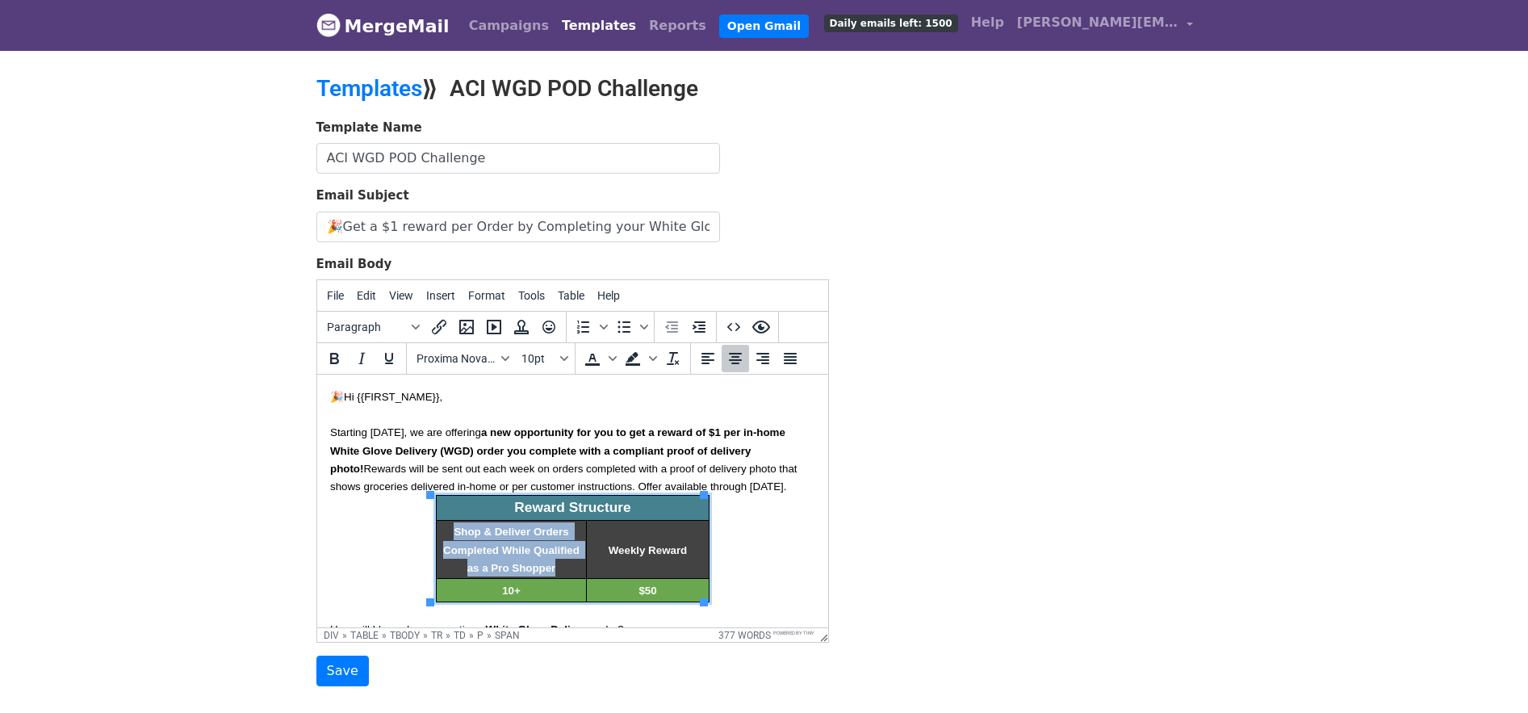
drag, startPoint x: 449, startPoint y: 530, endPoint x: 564, endPoint y: 566, distance: 120.8
click at [564, 566] on p "Shop & Deliver Orders Completed While Qualified as a Pro Shopper" at bounding box center [510, 548] width 145 height 53
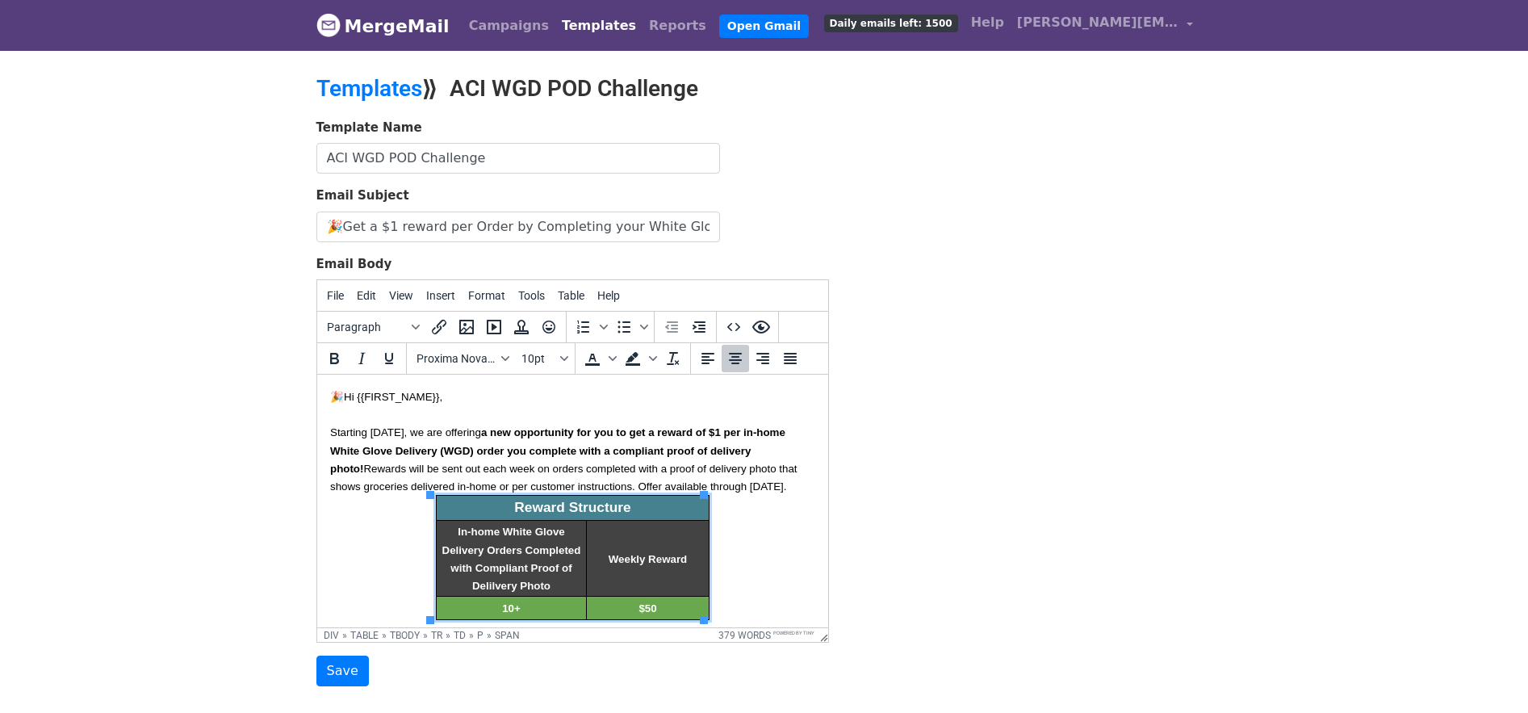
click at [537, 613] on p "10+" at bounding box center [510, 608] width 145 height 18
drag, startPoint x: 667, startPoint y: 613, endPoint x: 639, endPoint y: 609, distance: 28.4
click at [639, 609] on p "$50" at bounding box center [648, 608] width 118 height 18
click at [787, 530] on div "Reward Structure In-home White Glove Delivery Orders Completed with Compliant P…" at bounding box center [571, 557] width 485 height 125
click at [532, 559] on p "In-home White Glove Delivery Orders Completed with Compliant Proof of Delilvery…" at bounding box center [510, 557] width 145 height 71
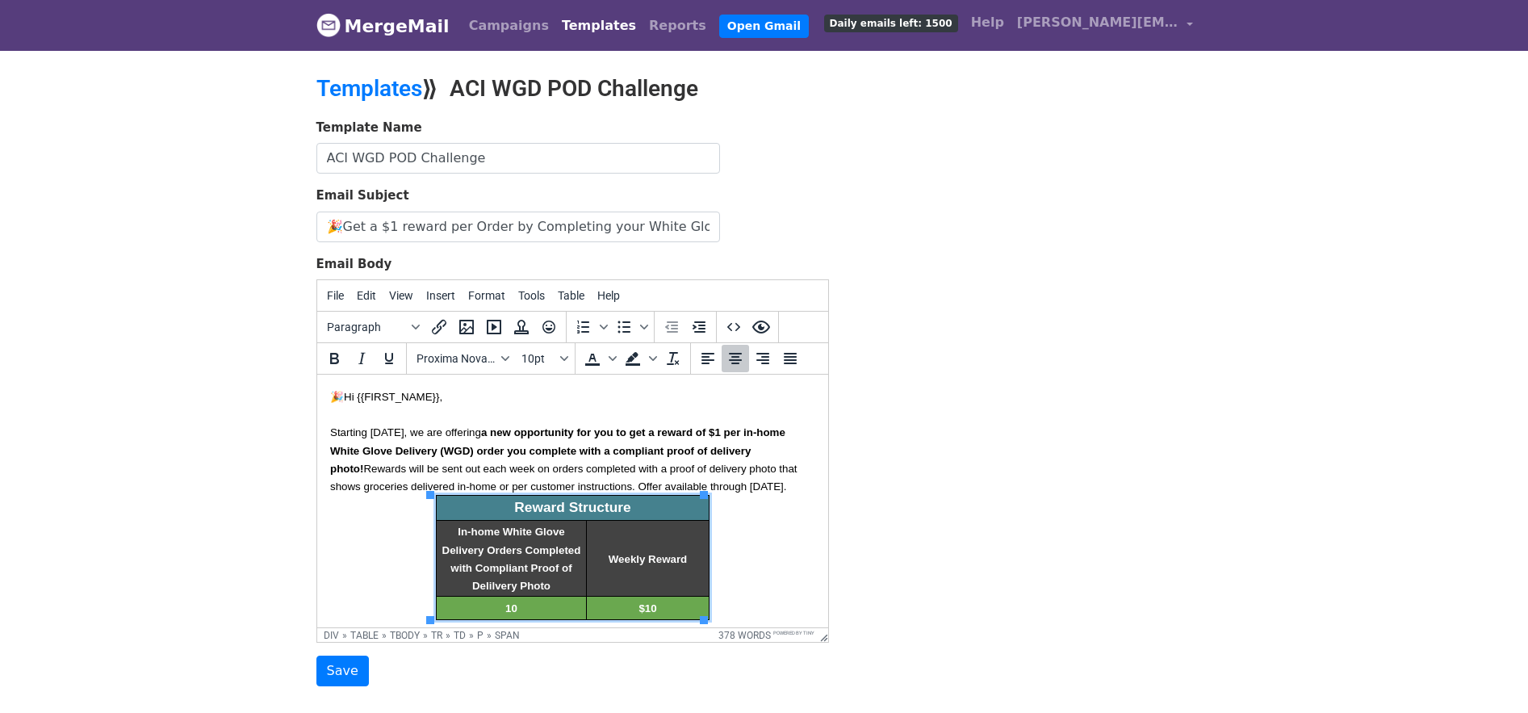
click at [505, 549] on span "In-home White Glove Delivery Orders Completed with Compliant Proof of Delilvery…" at bounding box center [513, 558] width 142 height 65
click at [513, 511] on span "Reward Structure" at bounding box center [571, 507] width 116 height 16
click at [491, 463] on span "Rewards will be sent out each week on orders completed with a proof of delivery…" at bounding box center [564, 478] width 470 height 30
click at [392, 453] on span "a new opportunity for you to get a reward of $1 per in-home White Glove Deliver…" at bounding box center [558, 450] width 459 height 48
click at [429, 471] on span "Rewards will be sent out each week on orders completed with a proof of delivery…" at bounding box center [564, 478] width 470 height 30
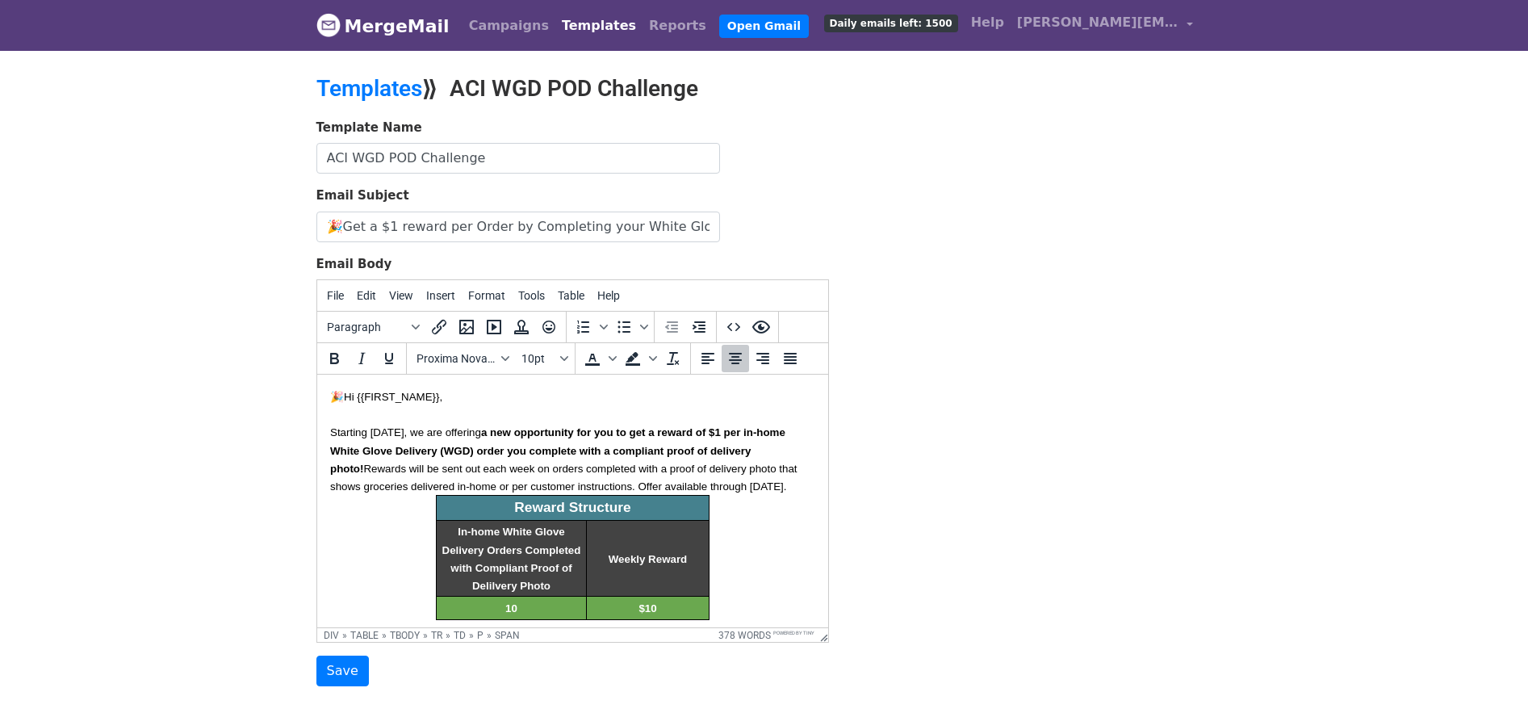
click at [503, 526] on span "In-home White Glove Delivery Orders Completed with Compliant Proof of Delilvery…" at bounding box center [513, 558] width 142 height 65
click at [548, 569] on span "In-home White Glove Delivery Orders Completed with Compliant Proof of Delilvery…" at bounding box center [513, 558] width 142 height 65
click at [542, 601] on p "10" at bounding box center [510, 608] width 145 height 18
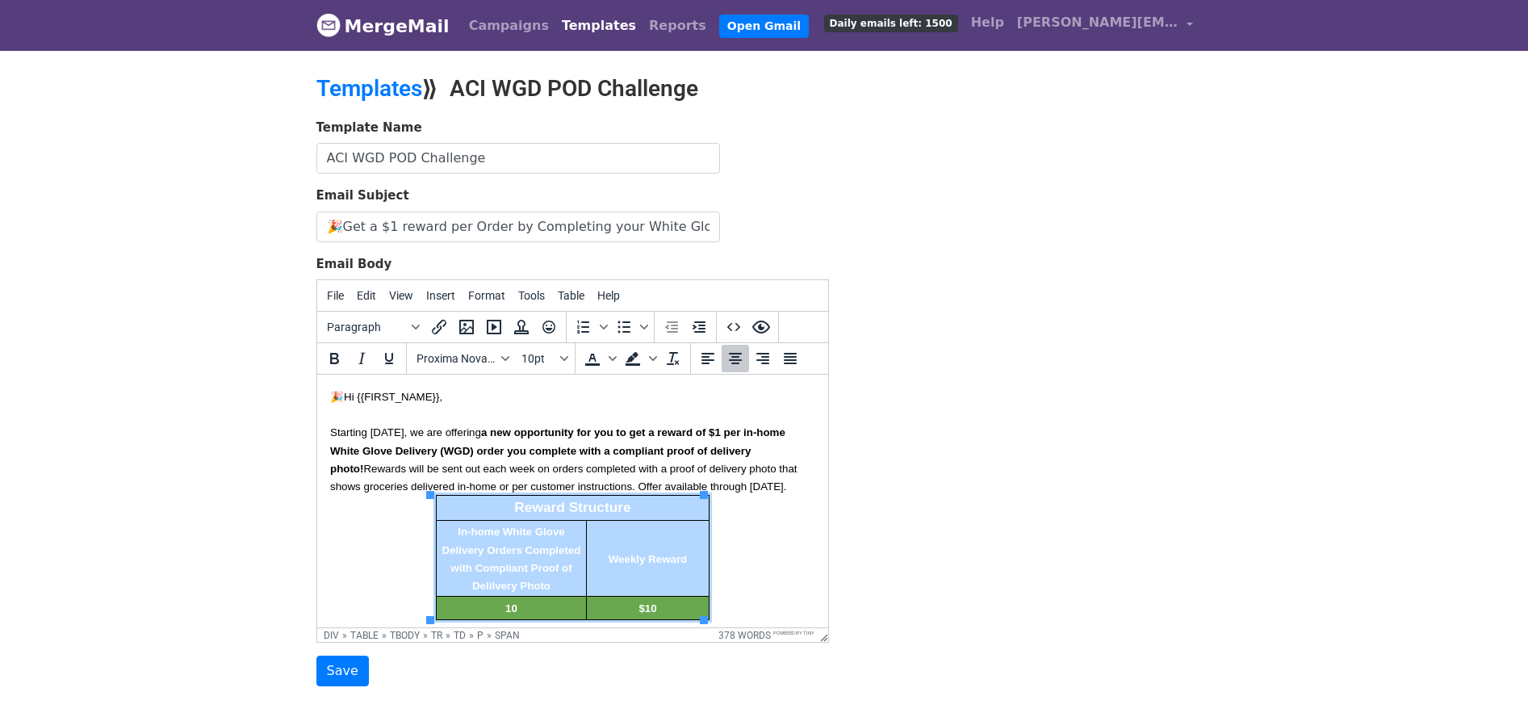
drag, startPoint x: 515, startPoint y: 503, endPoint x: 661, endPoint y: 594, distance: 172.3
click at [658, 600] on p "$10" at bounding box center [648, 608] width 118 height 18
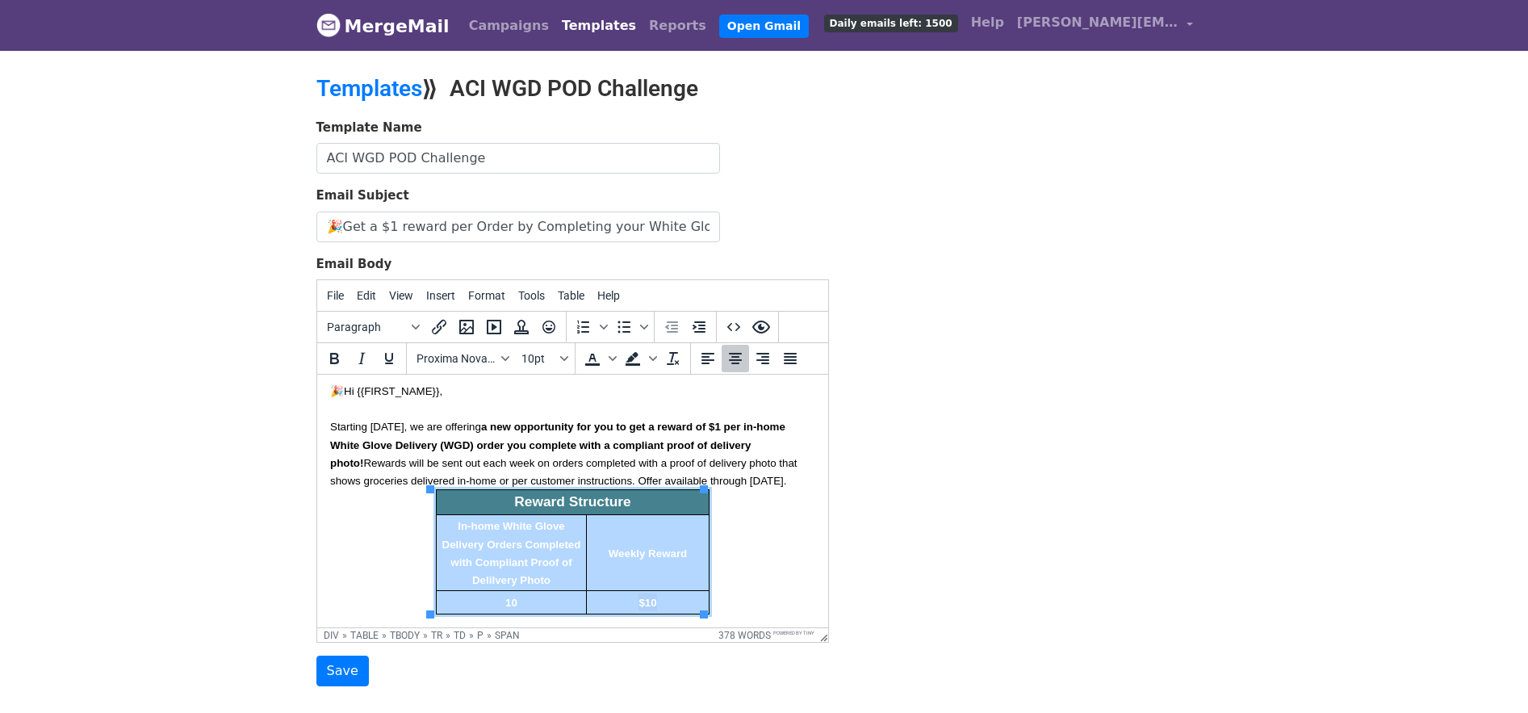
scroll to position [19, 0]
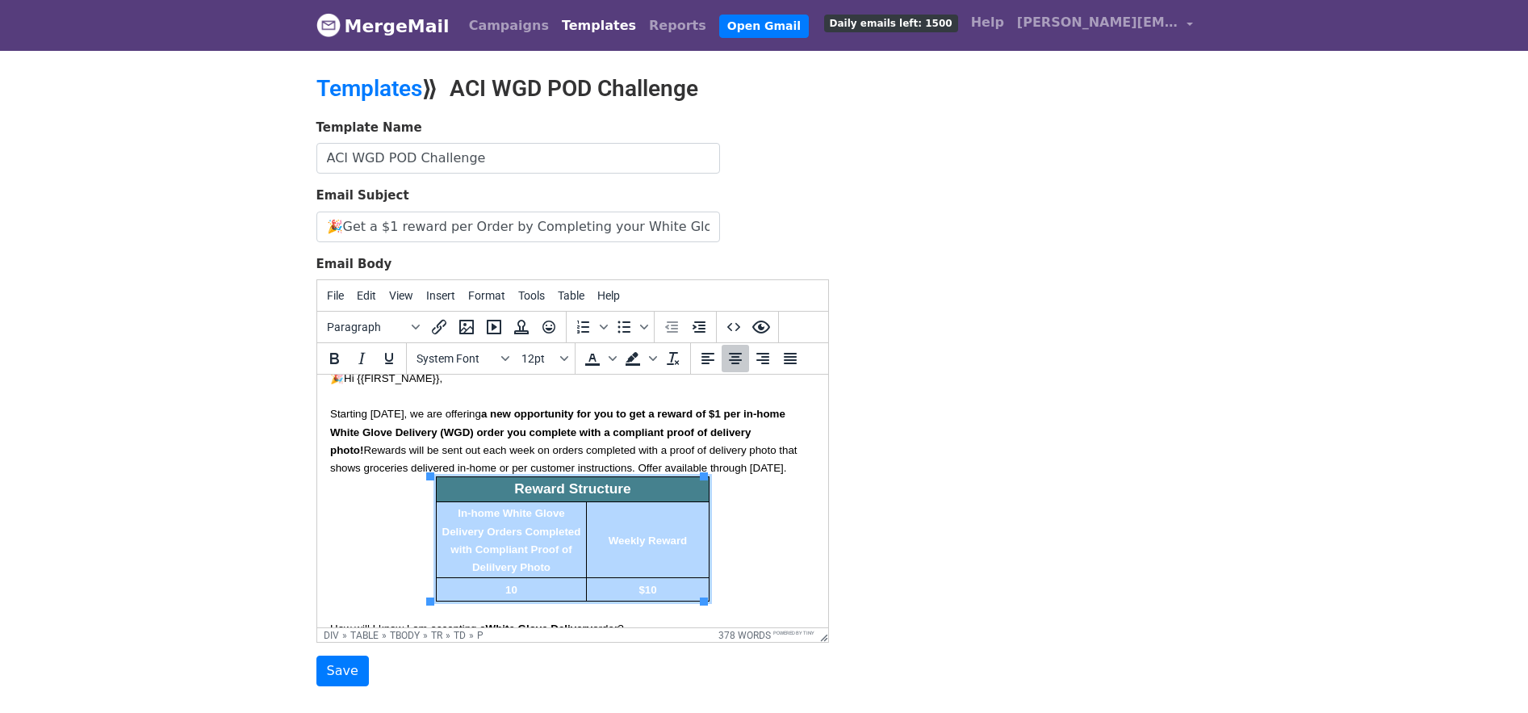
drag, startPoint x: 489, startPoint y: 538, endPoint x: 651, endPoint y: 587, distance: 168.6
click at [651, 587] on tbody "Reward Structure In-home White Glove Delivery Orders Completed with Compliant P…" at bounding box center [572, 538] width 273 height 124
click at [496, 360] on button "System Font" at bounding box center [462, 358] width 105 height 27
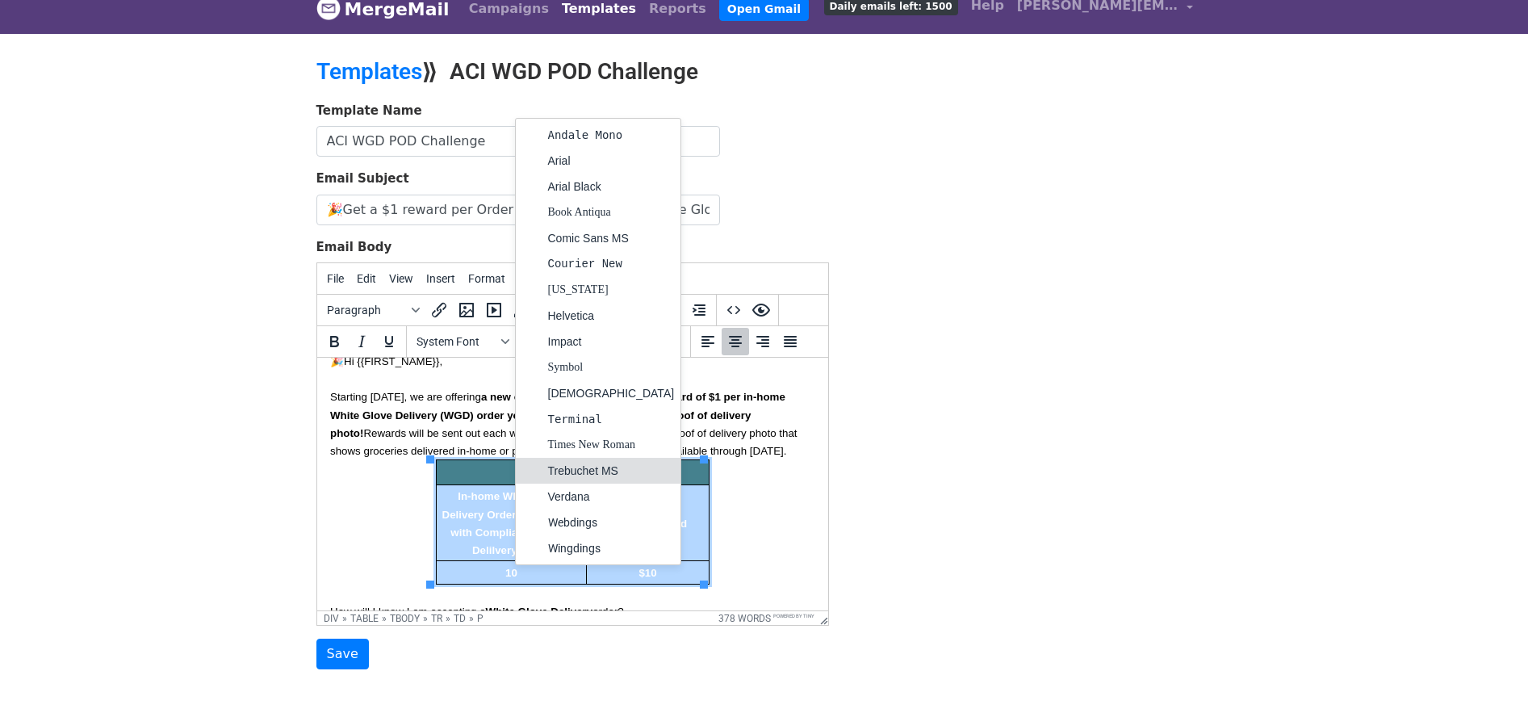
scroll to position [4, 0]
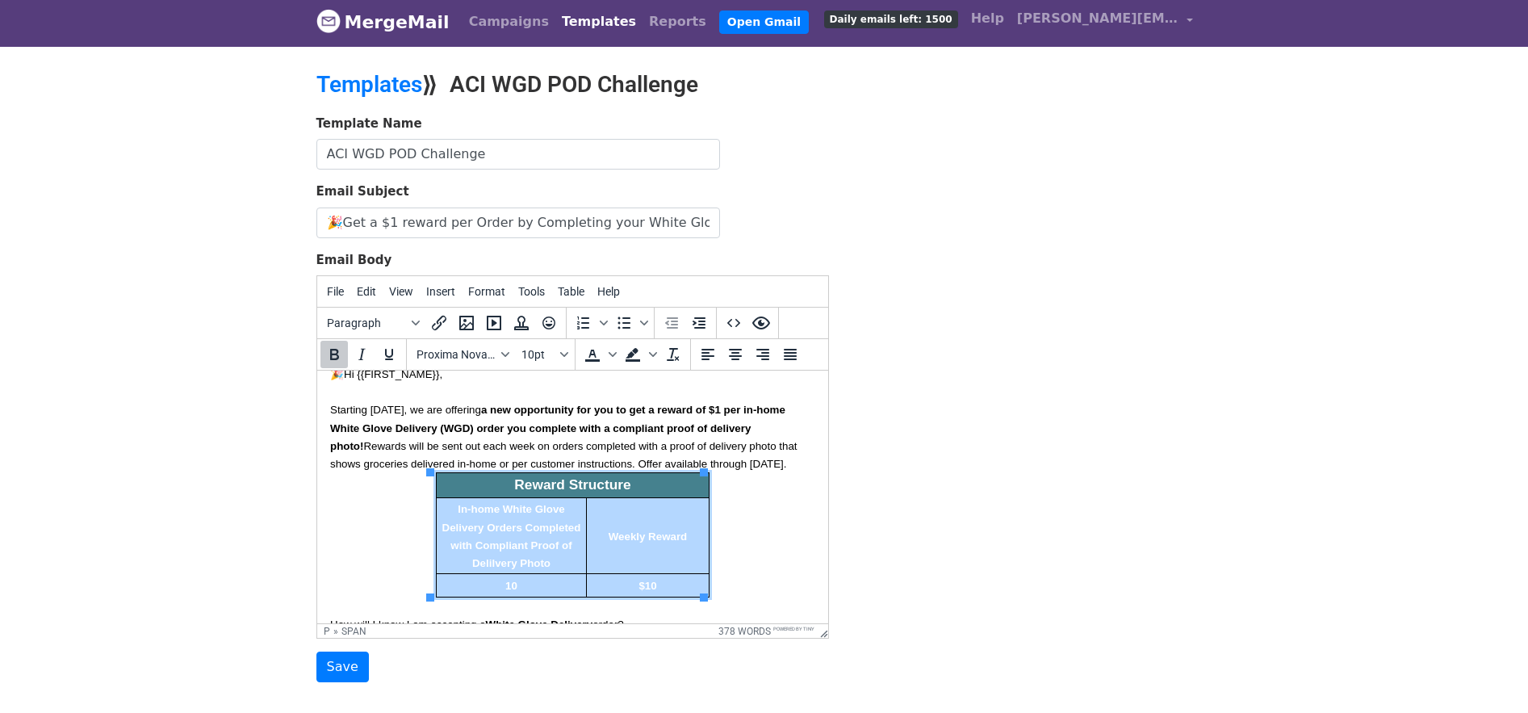
click at [707, 435] on p "Starting today, we are offering a new opportunity for you to get a reward of $1…" at bounding box center [571, 435] width 485 height 71
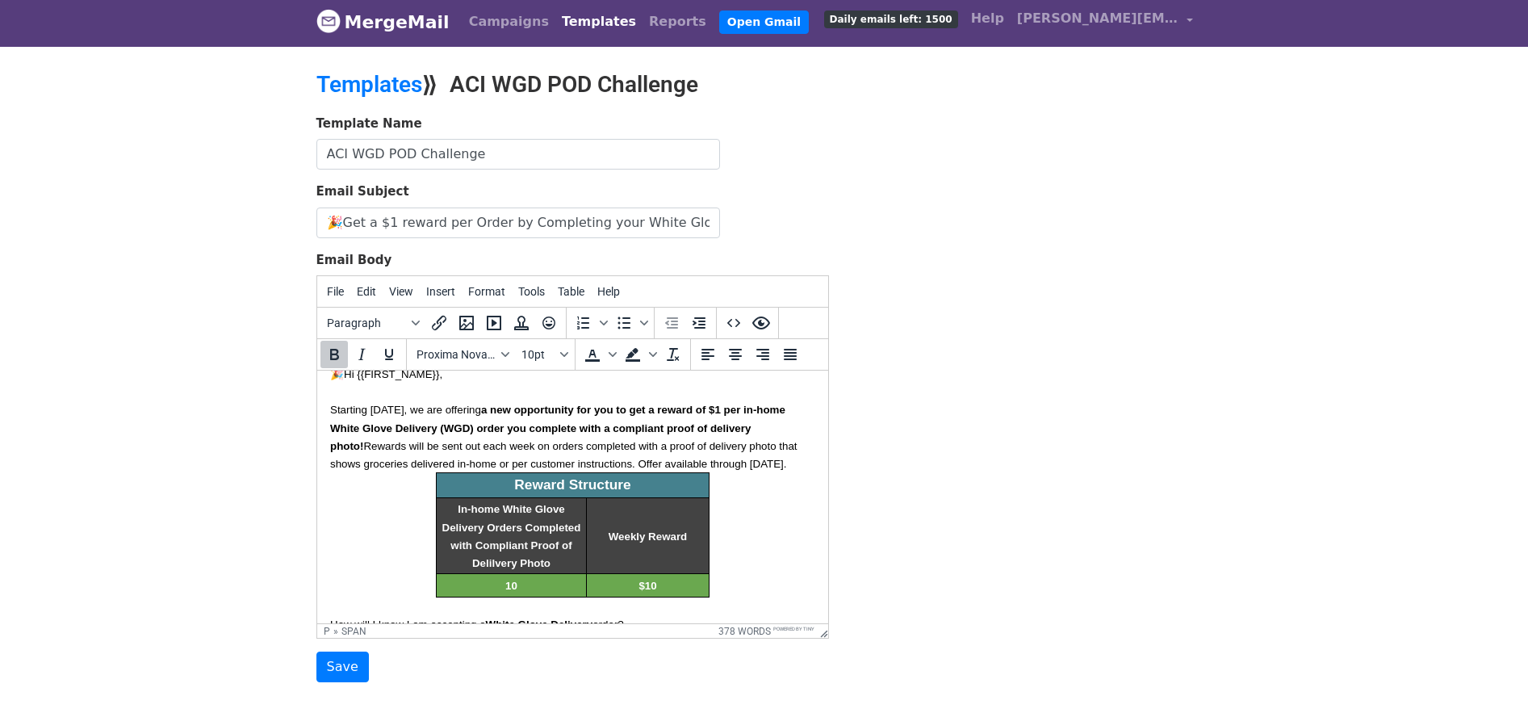
click at [463, 435] on p "Starting today, we are offering a new opportunity for you to get a reward of $1…" at bounding box center [571, 435] width 485 height 71
click at [499, 356] on div "Fonts" at bounding box center [505, 354] width 13 height 8
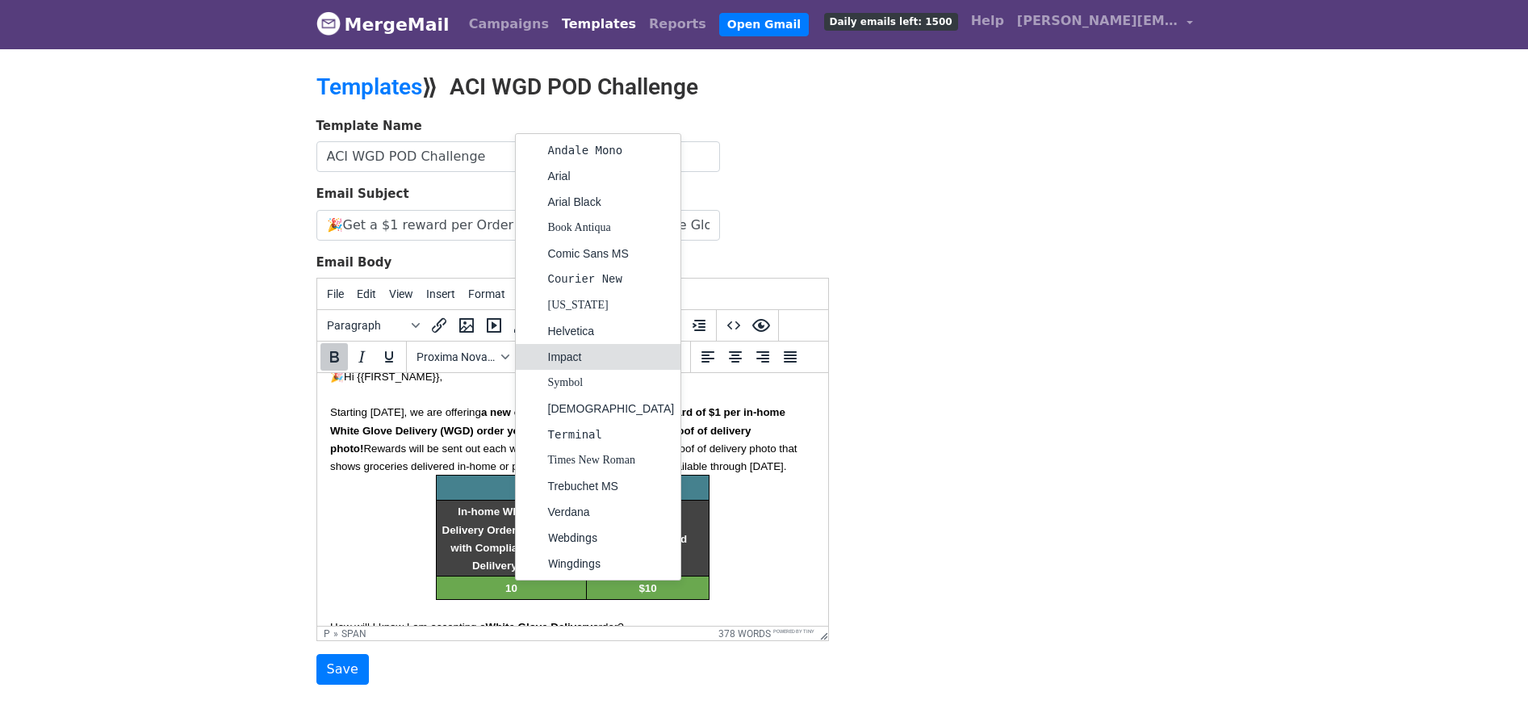
scroll to position [0, 0]
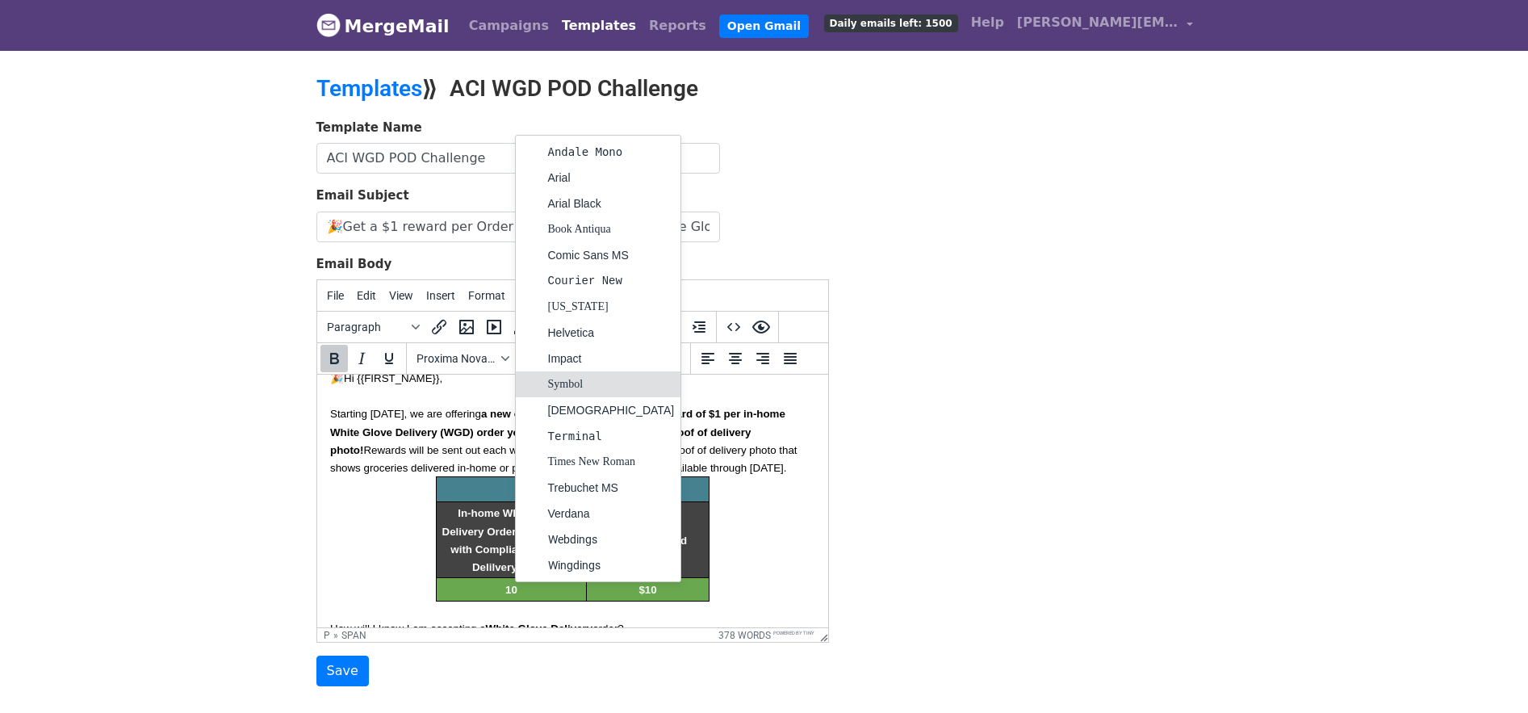
click at [459, 423] on p "Starting today, we are offering a new opportunity for you to get a reward of $1…" at bounding box center [571, 439] width 485 height 71
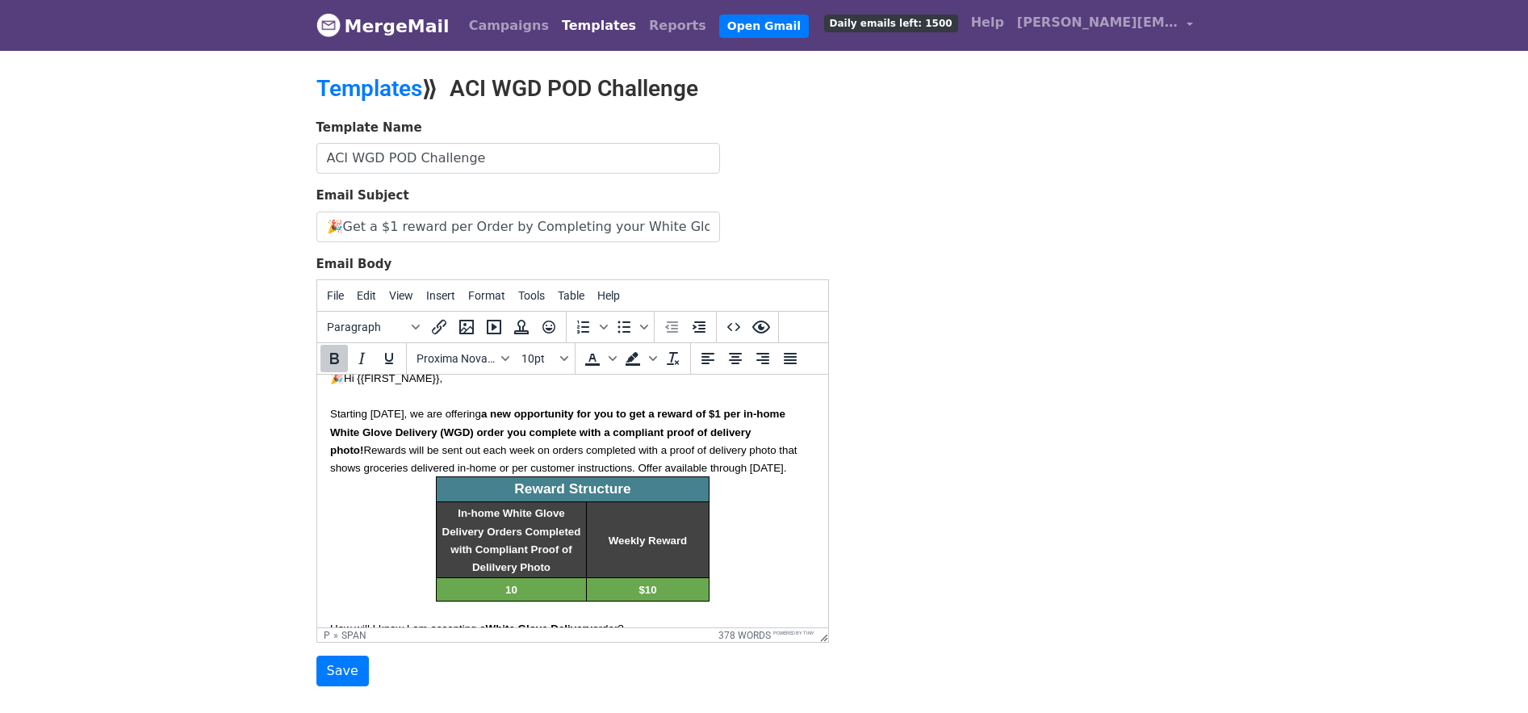
click at [408, 429] on span "a new opportunity for you to get a reward of $1 per in-home White Glove Deliver…" at bounding box center [558, 432] width 459 height 48
drag, startPoint x: 401, startPoint y: 451, endPoint x: 419, endPoint y: 464, distance: 22.0
click at [400, 451] on span "Rewards will be sent out each week on orders completed with a proof of delivery…" at bounding box center [564, 459] width 470 height 30
click at [503, 496] on p "Reward Structure" at bounding box center [572, 489] width 268 height 19
click at [516, 532] on span "In-home White Glove Delivery Orders Completed with Compliant Proof of Delilvery…" at bounding box center [513, 539] width 142 height 65
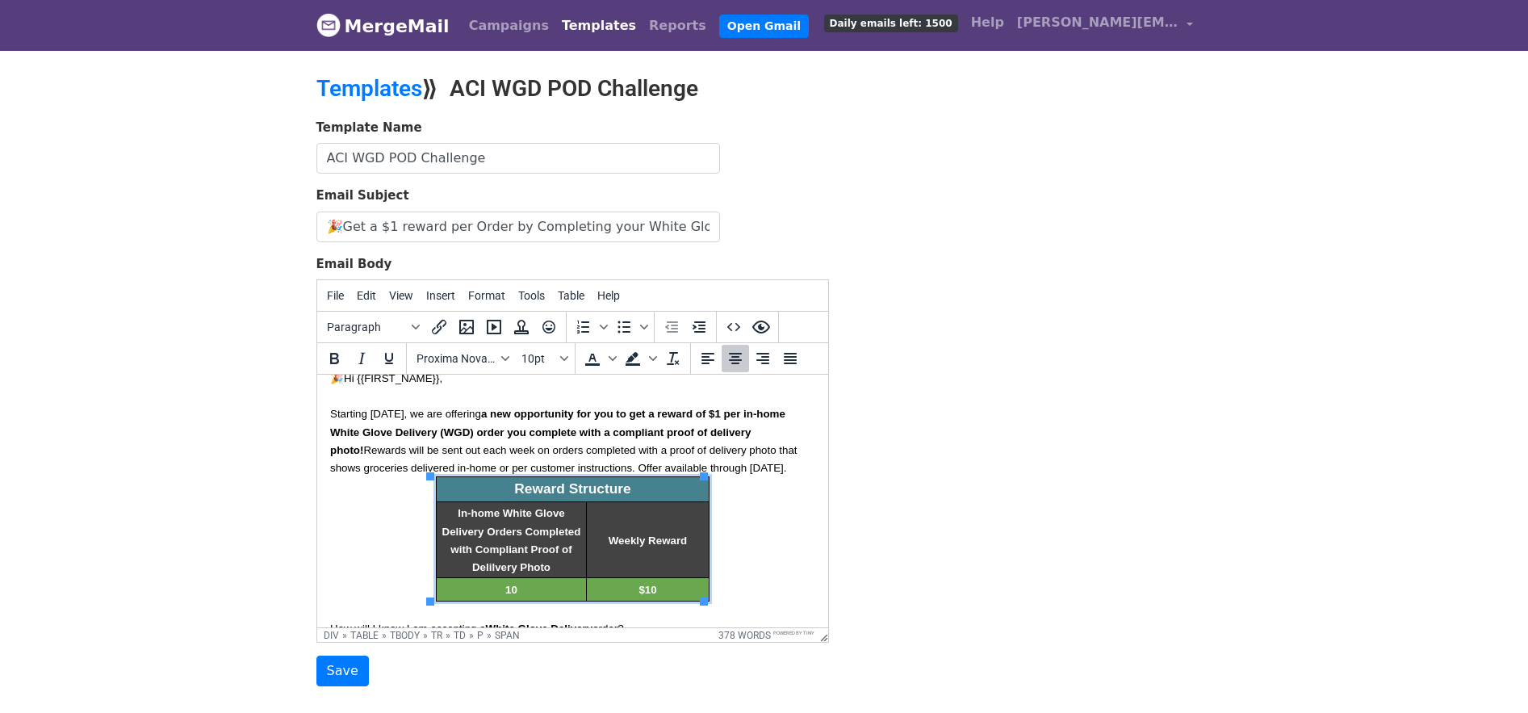
click at [628, 544] on span "Weekly Reward" at bounding box center [647, 540] width 79 height 12
click at [628, 596] on p "$10" at bounding box center [648, 589] width 118 height 18
click at [525, 595] on p "10" at bounding box center [510, 589] width 145 height 18
drag, startPoint x: 501, startPoint y: 591, endPoint x: 680, endPoint y: 592, distance: 178.4
click at [680, 592] on tr "10 $10" at bounding box center [572, 589] width 273 height 23
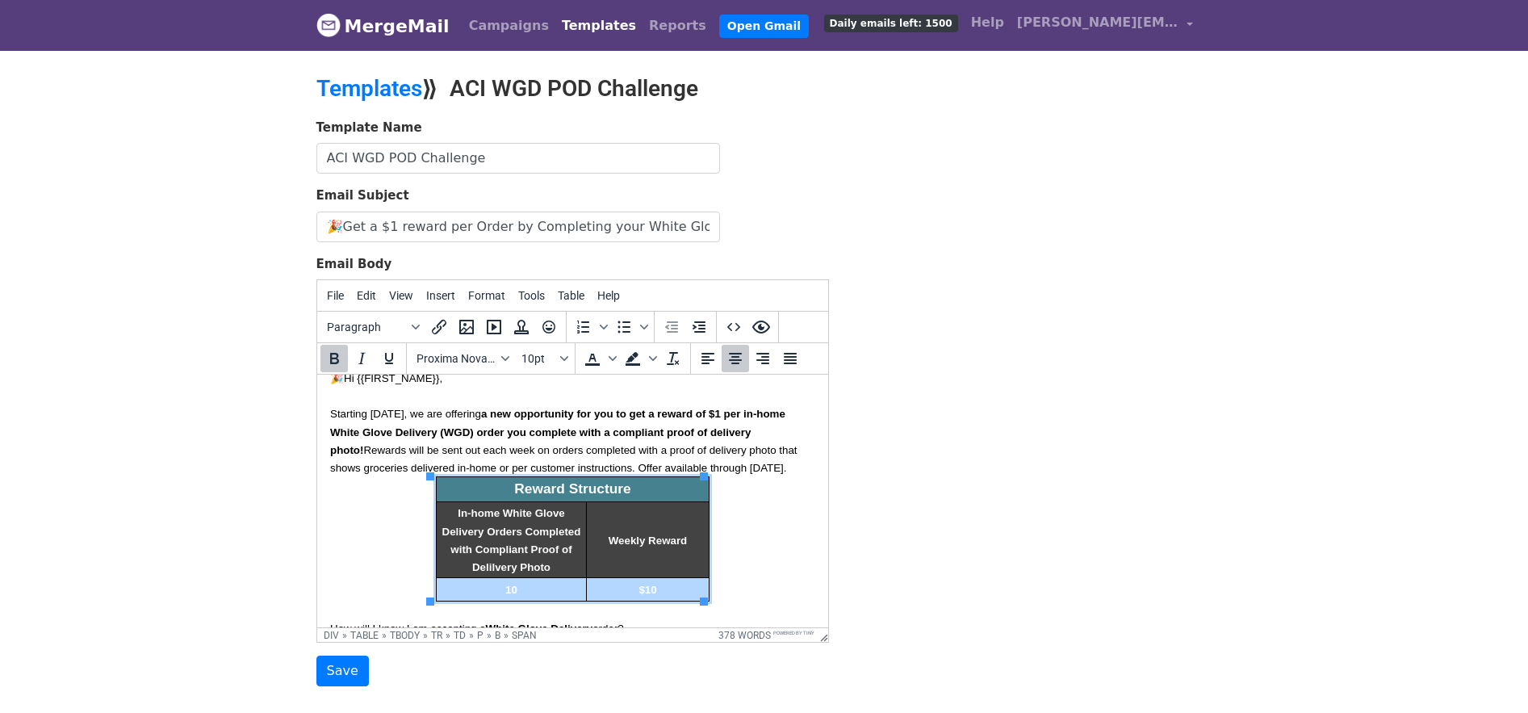
click at [770, 564] on div "Reward Structure In-home White Glove Delivery Orders Completed with Compliant P…" at bounding box center [571, 538] width 485 height 125
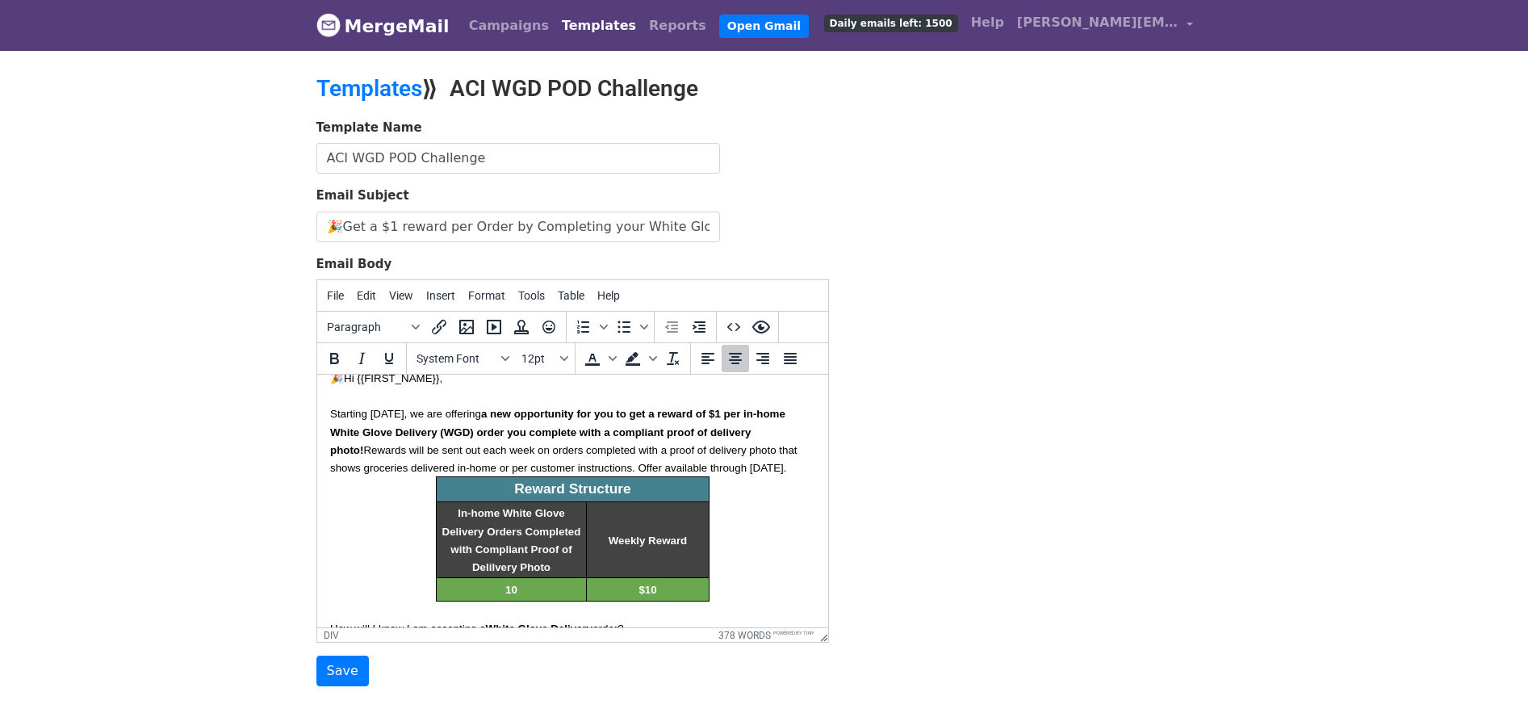
click at [670, 580] on p "$10" at bounding box center [648, 589] width 118 height 18
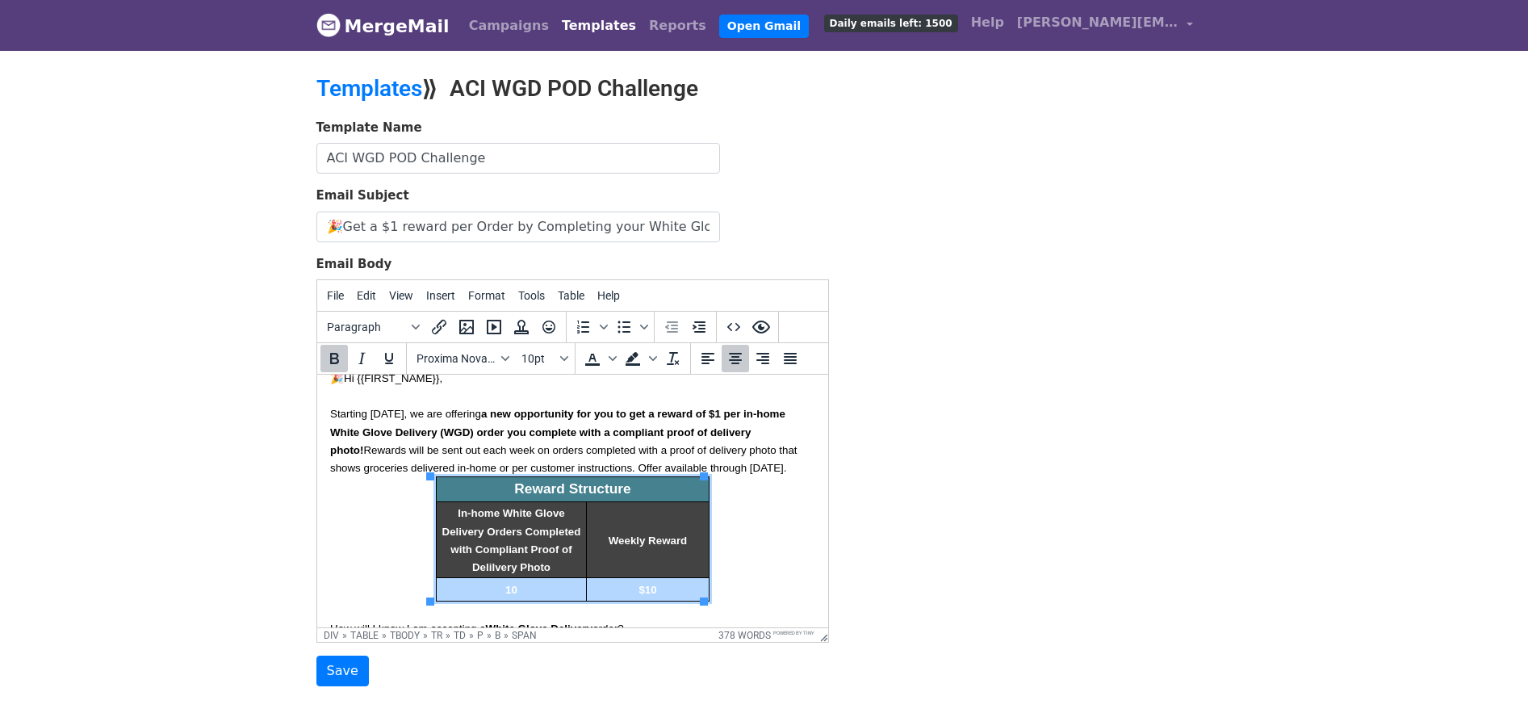
drag, startPoint x: 663, startPoint y: 590, endPoint x: 480, endPoint y: 590, distance: 182.4
click at [480, 590] on tr "10 $10" at bounding box center [572, 589] width 273 height 23
click at [338, 358] on icon "Bold" at bounding box center [334, 358] width 19 height 19
click at [352, 517] on div "Reward Structure In-home White Glove Delivery Orders Completed with Compliant P…" at bounding box center [571, 538] width 485 height 125
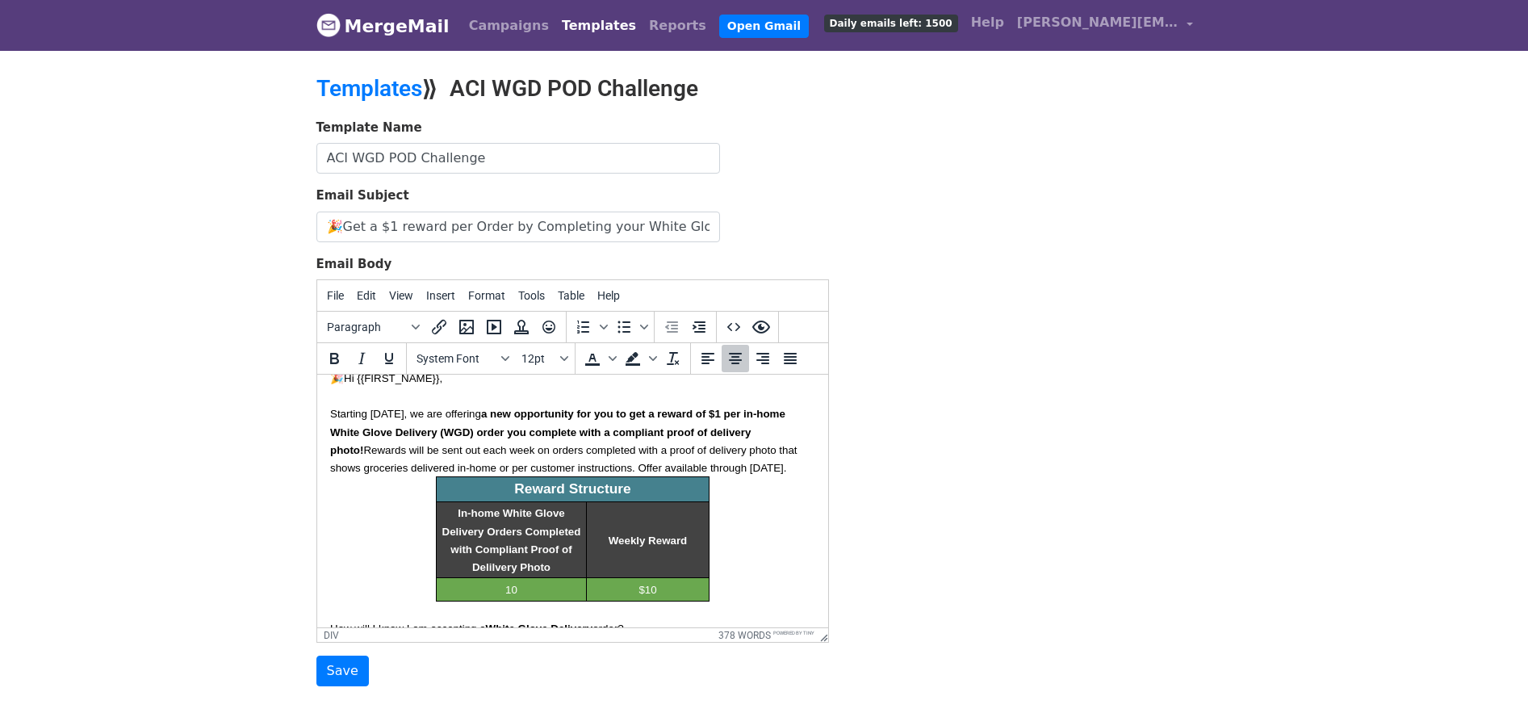
click at [788, 480] on div "Reward Structure In-home White Glove Delivery Orders Completed with Compliant P…" at bounding box center [571, 538] width 485 height 125
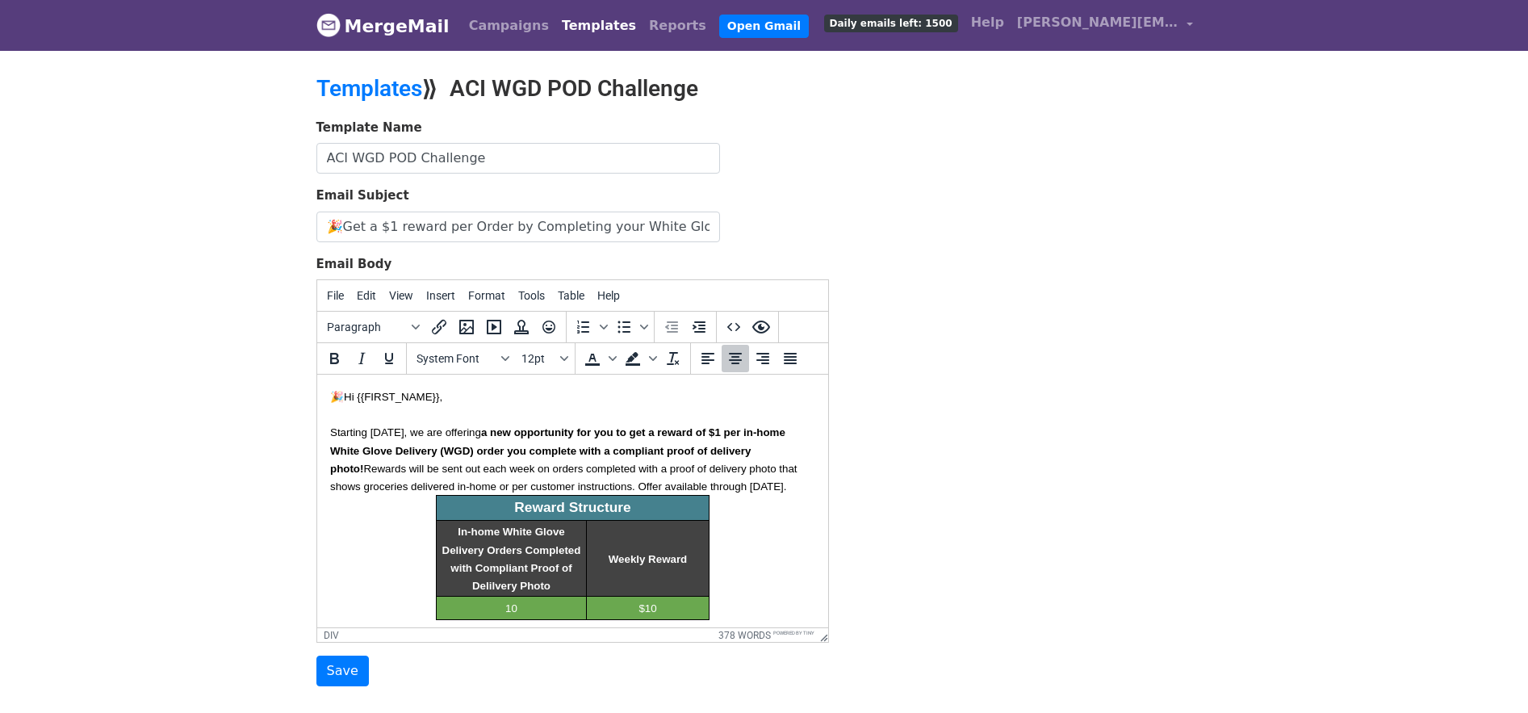
scroll to position [166, 0]
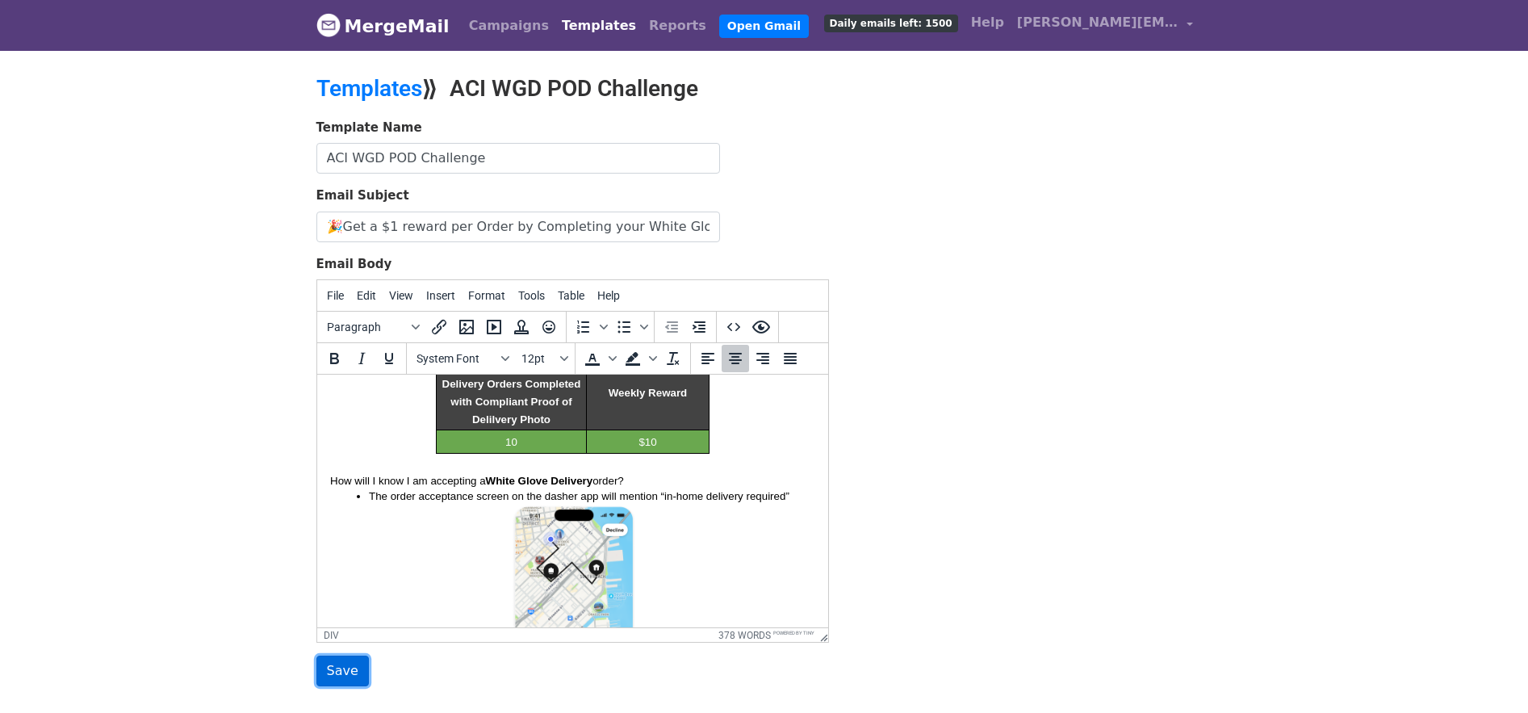
click at [330, 678] on input "Save" at bounding box center [342, 671] width 52 height 31
